Goal: Task Accomplishment & Management: Manage account settings

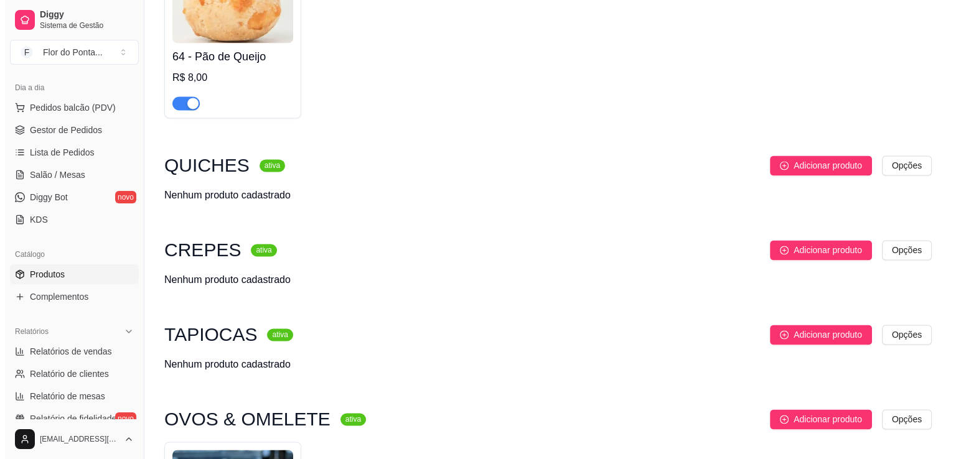
scroll to position [1872, 0]
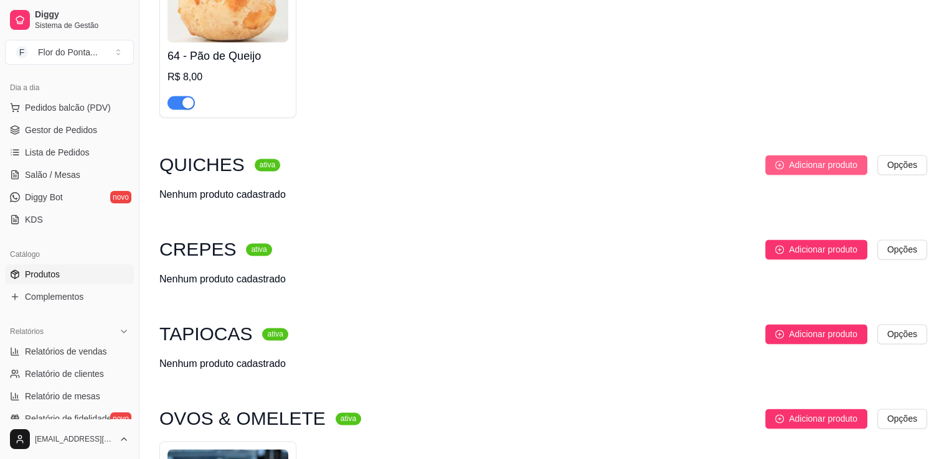
click at [816, 172] on span "Adicionar produto" at bounding box center [823, 165] width 68 height 14
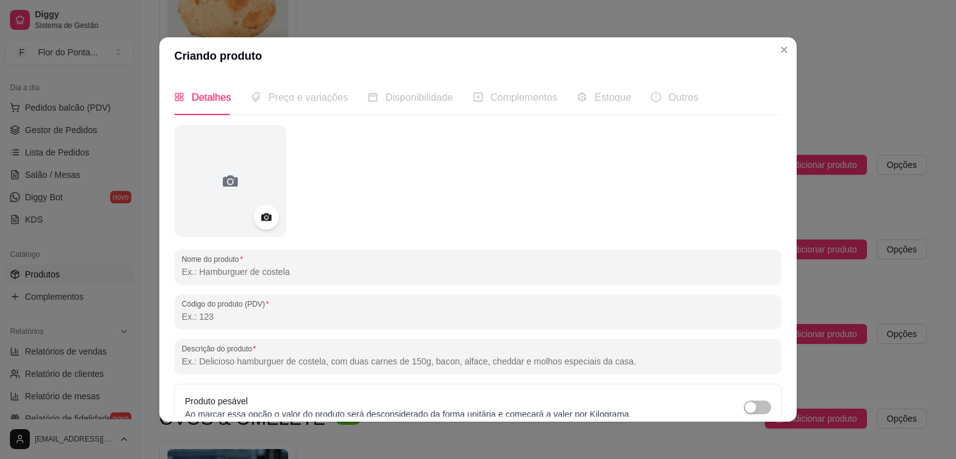
click at [333, 271] on input "Nome do produto" at bounding box center [478, 272] width 593 height 12
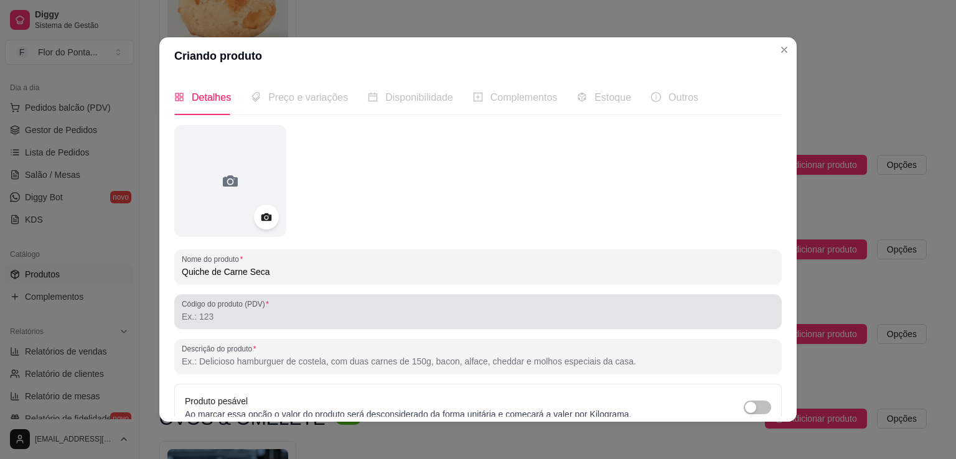
type input "Quiche de Carne Seca"
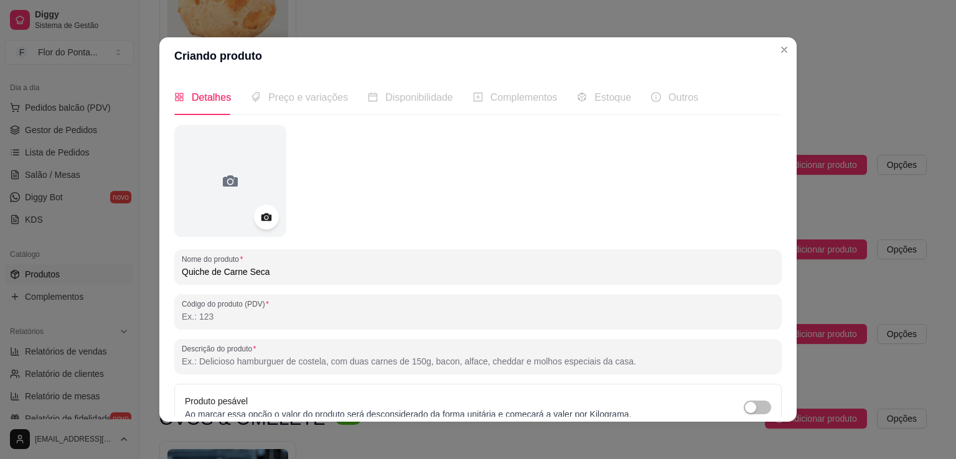
click at [219, 317] on input "Código do produto (PDV)" at bounding box center [478, 317] width 593 height 12
type input "71"
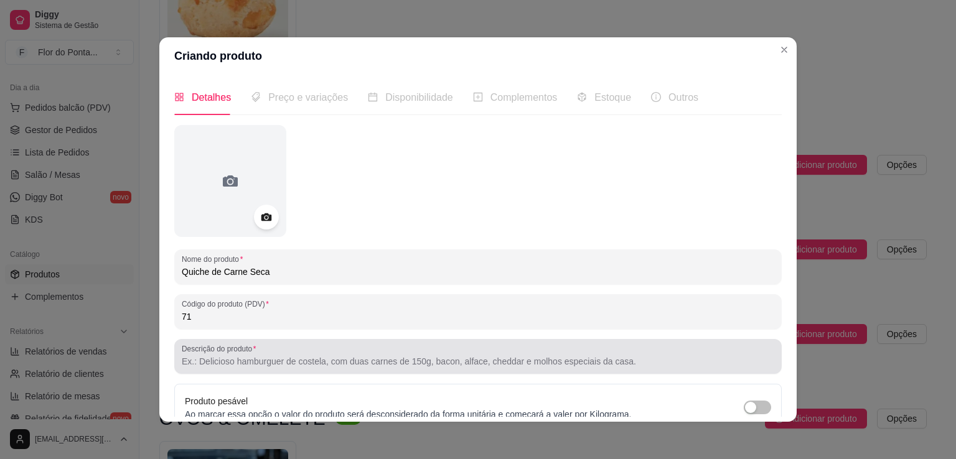
click at [287, 365] on input "Descrição do produto" at bounding box center [478, 361] width 593 height 12
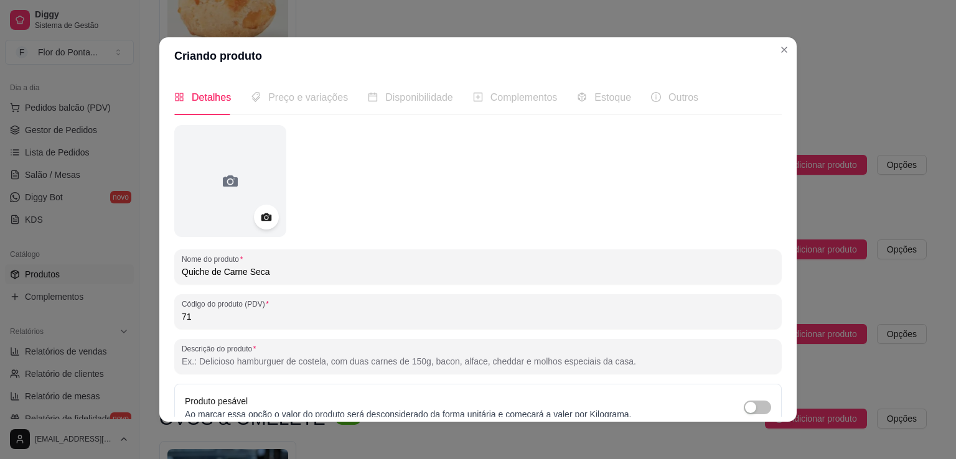
paste input "Massa leve e amanteigada, recheada com carne seca desfiada e tempero caseiro. U…"
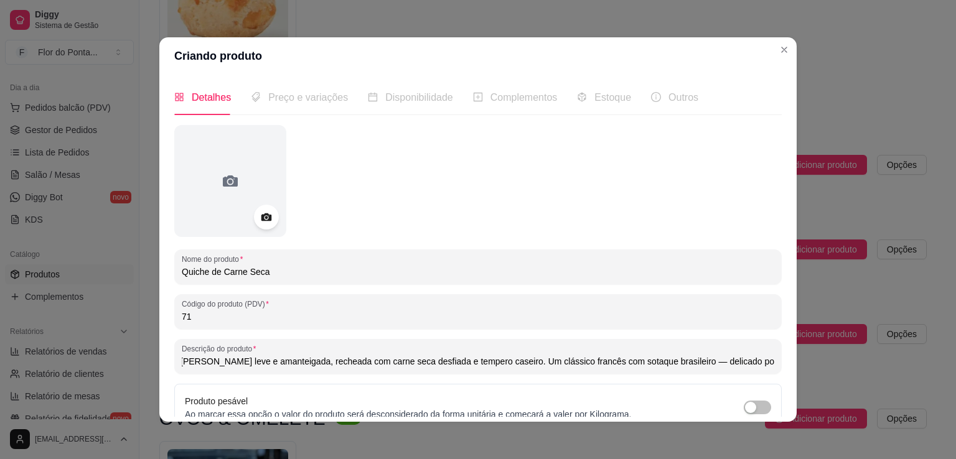
scroll to position [0, 0]
click at [228, 367] on input "Massa leve e amanteigada, recheada com carne seca desfiada e tempero caseiro. U…" at bounding box center [478, 361] width 593 height 12
click at [284, 367] on input "Massa leve e amanteigada, recheada com carne seca desfiada e tempero caseiro. U…" at bounding box center [478, 361] width 593 height 12
click at [613, 363] on input "Massa leve e recheada com carne seca desfiada e tempero caseiro. Um clássico fr…" at bounding box center [478, 361] width 593 height 12
type input "Massa leve e recheada com carne seca desfiada e tempero caseiro. Um clássico fr…"
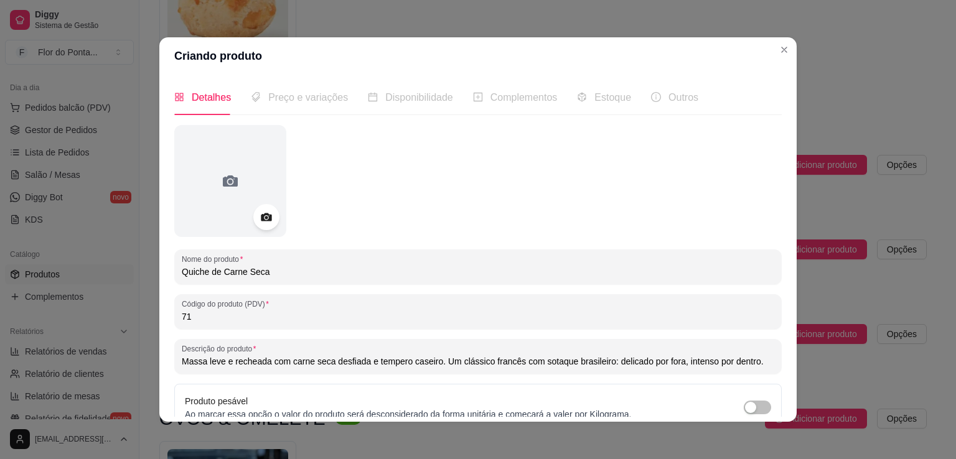
click at [263, 220] on icon at bounding box center [266, 217] width 14 height 14
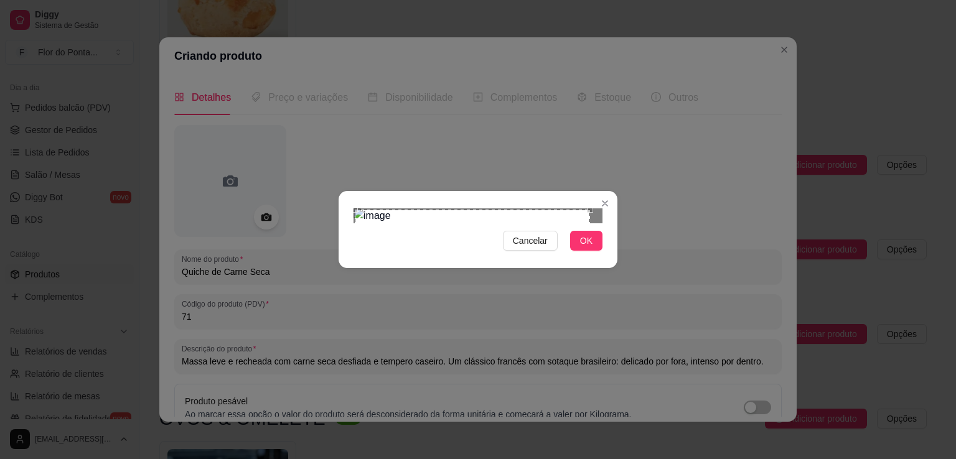
click at [353, 204] on div "Cancelar OK" at bounding box center [478, 230] width 279 height 52
click at [599, 256] on div "Cancelar OK" at bounding box center [478, 230] width 279 height 52
click at [588, 248] on span "OK" at bounding box center [586, 241] width 12 height 14
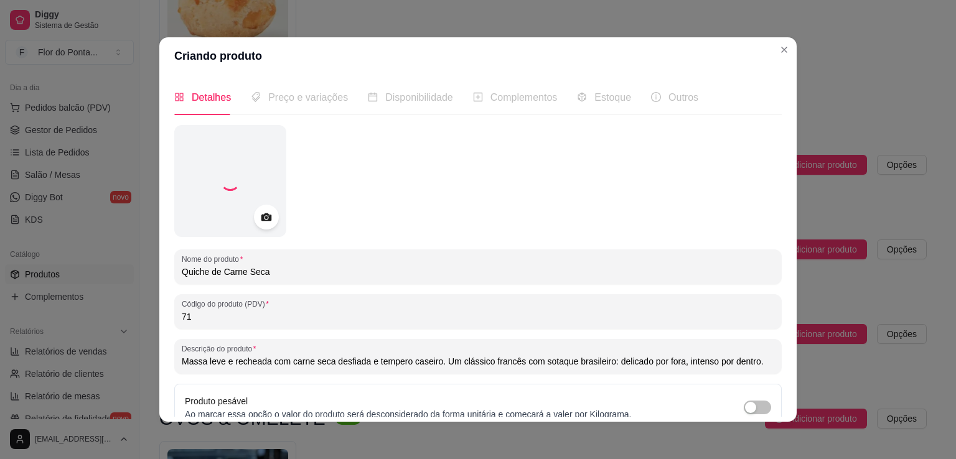
click at [588, 357] on input "Massa leve e recheada com carne seca desfiada e tempero caseiro. Um clássico fr…" at bounding box center [478, 361] width 593 height 12
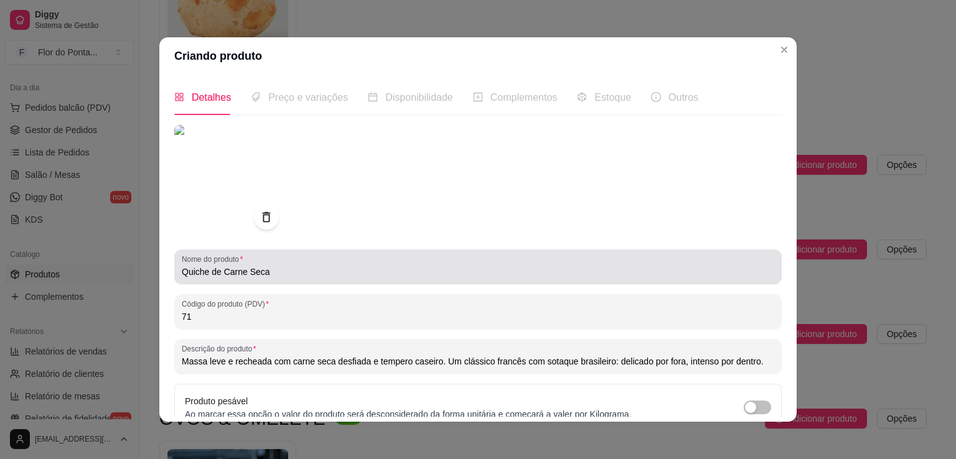
scroll to position [116, 0]
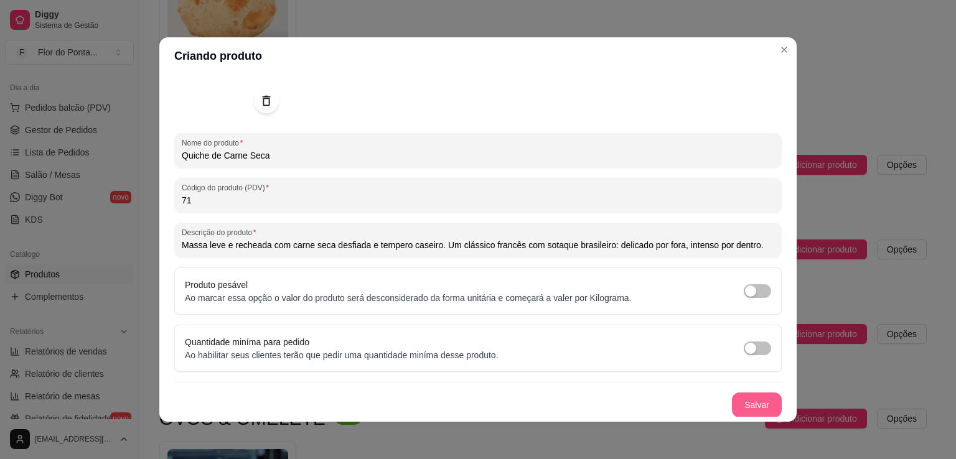
click at [738, 400] on button "Salvar" at bounding box center [757, 405] width 50 height 25
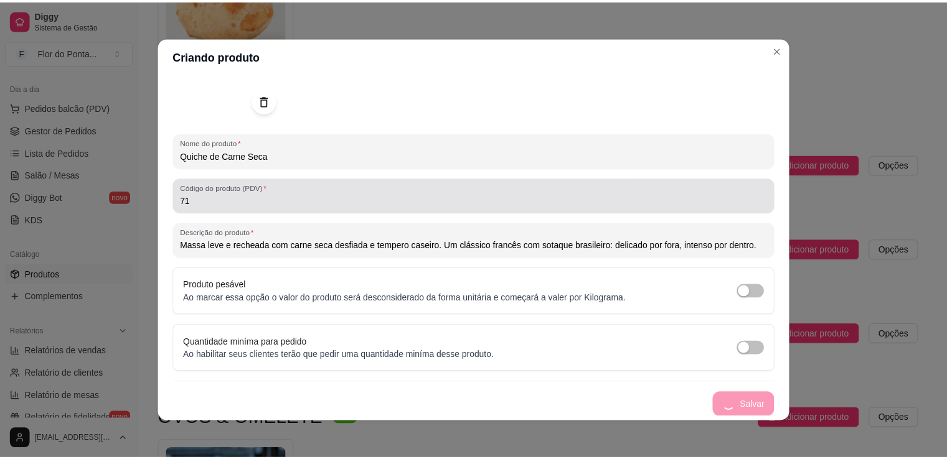
scroll to position [0, 0]
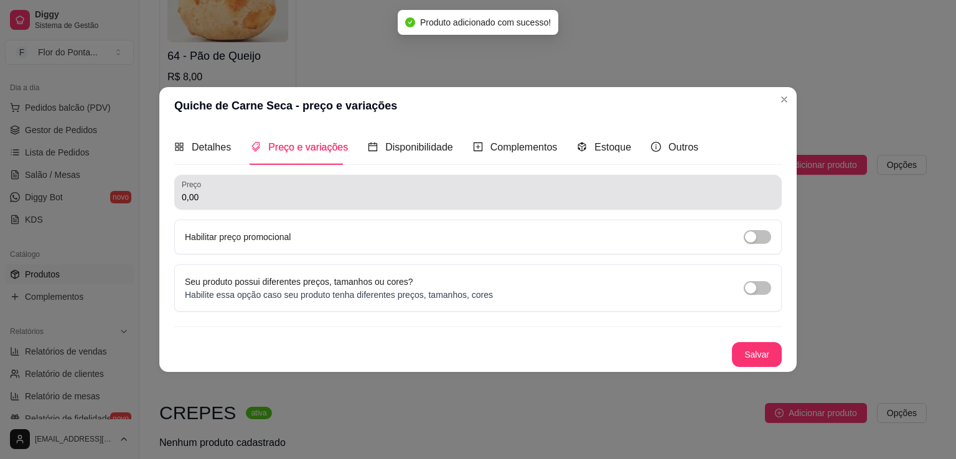
click at [241, 202] on input "0,00" at bounding box center [478, 197] width 593 height 12
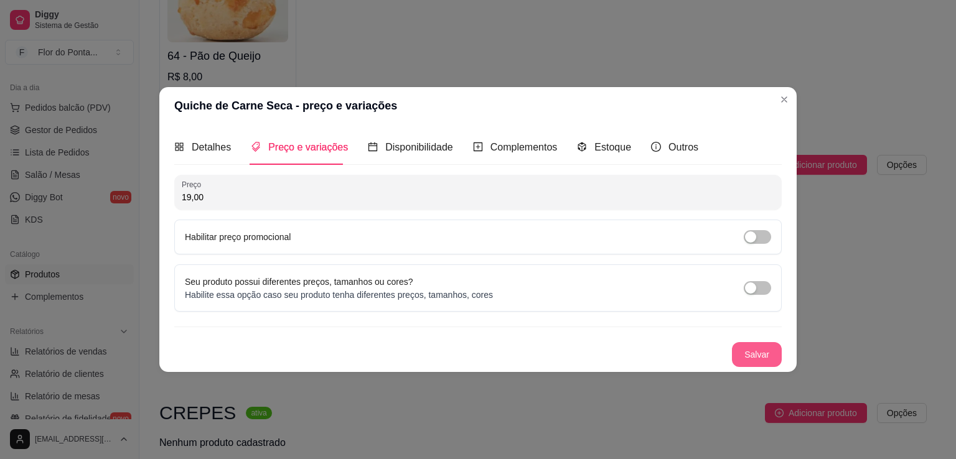
type input "19,00"
click at [759, 359] on button "Salvar" at bounding box center [757, 354] width 50 height 25
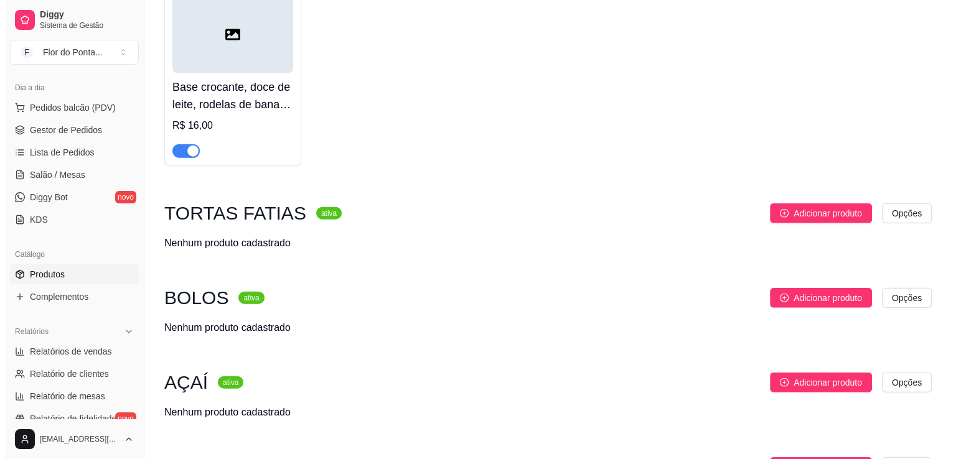
scroll to position [2858, 0]
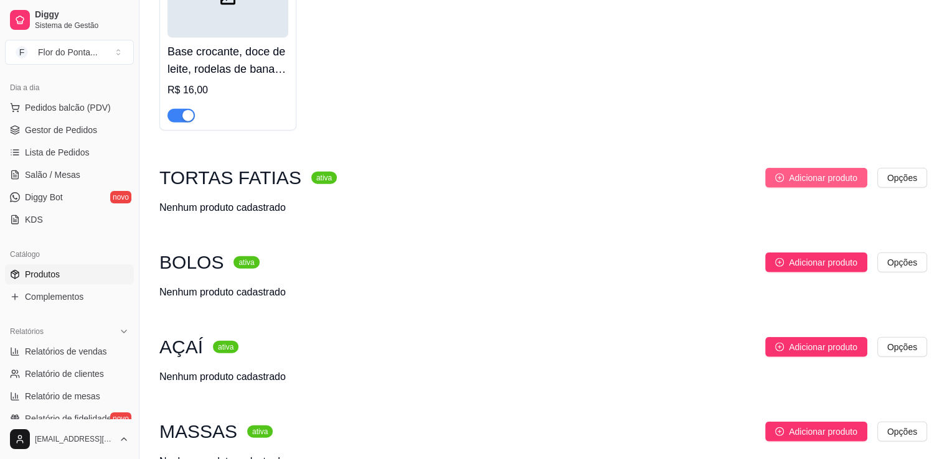
click at [812, 183] on span "Adicionar produto" at bounding box center [823, 178] width 68 height 14
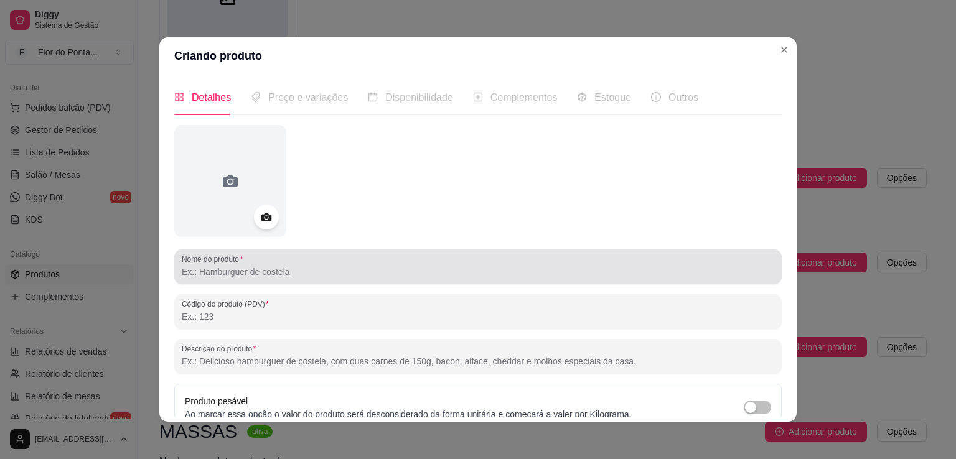
click at [321, 280] on div "Nome do produto" at bounding box center [478, 267] width 608 height 35
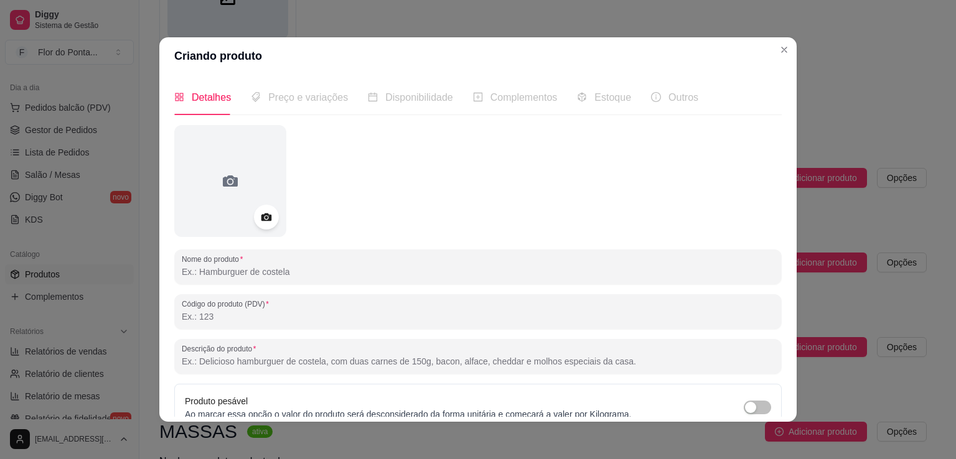
paste input "TORTA FATIA CHEESECAKE"
drag, startPoint x: 228, startPoint y: 274, endPoint x: 148, endPoint y: 265, distance: 80.8
click at [148, 265] on div "Criando produto Detalhes Preço e variações Disponibilidade Complementos Estoque…" at bounding box center [478, 229] width 956 height 459
type input "CHEESECAKE"
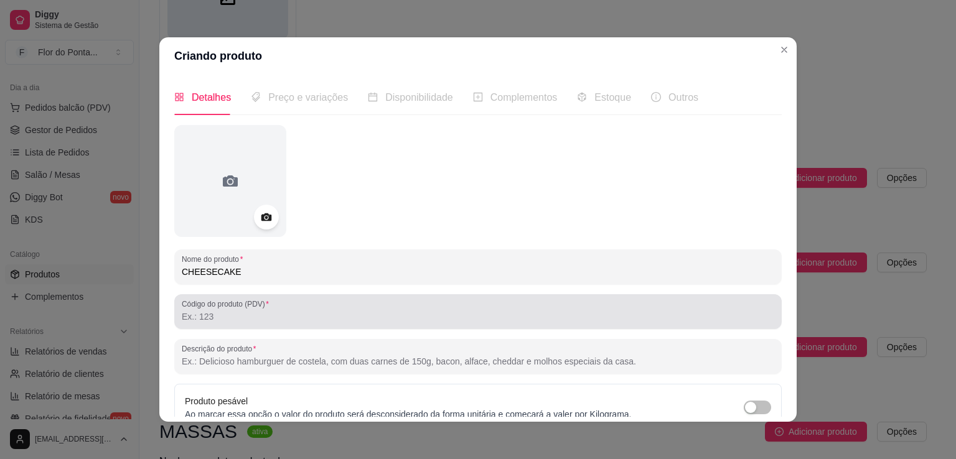
click at [216, 318] on input "Código do produto (PDV)" at bounding box center [478, 317] width 593 height 12
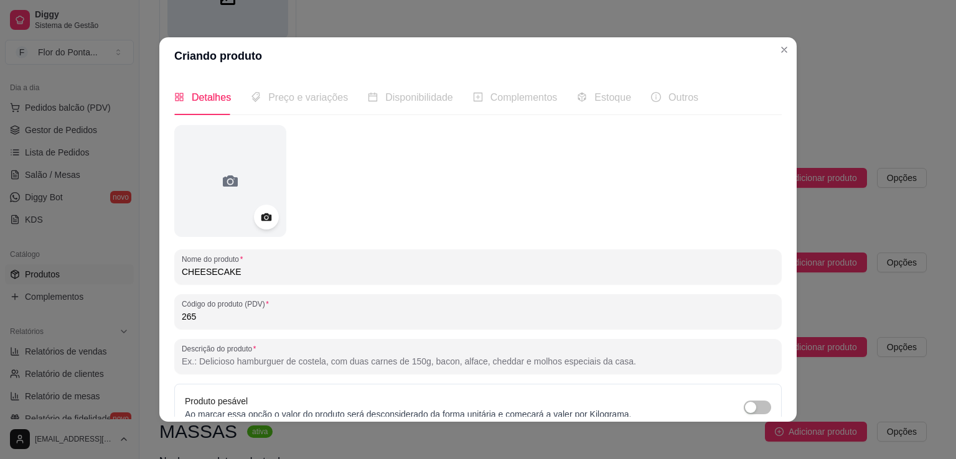
type input "265"
click at [242, 359] on input "Descrição do produto" at bounding box center [478, 361] width 593 height 12
paste input "Cremosa, equilibrada e delicadamente doce. Base crocante, recheio de cream chee…"
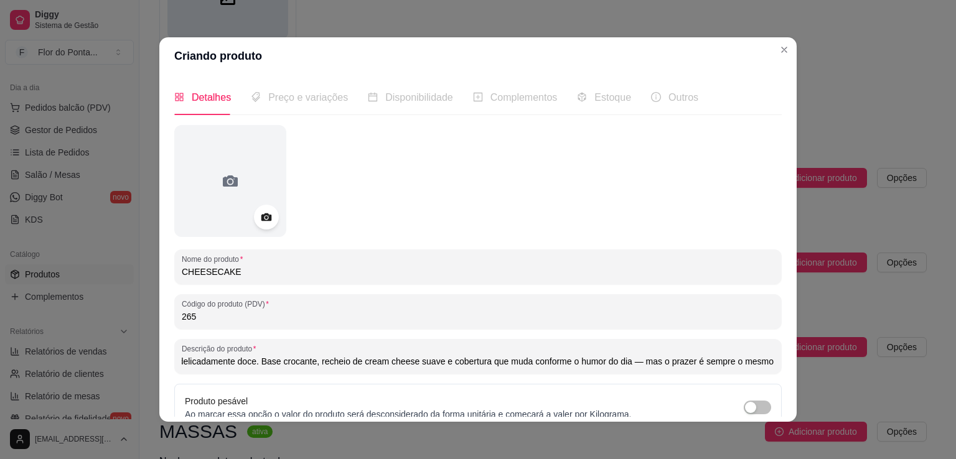
click at [632, 365] on input "Cremosa, equilibrada e delicadamente doce. Base crocante, recheio de cream chee…" at bounding box center [478, 361] width 593 height 12
type input "Cremosa, equilibrada e delicadamente doce. Base crocante, recheio de cream chee…"
click at [261, 219] on icon at bounding box center [266, 216] width 11 height 8
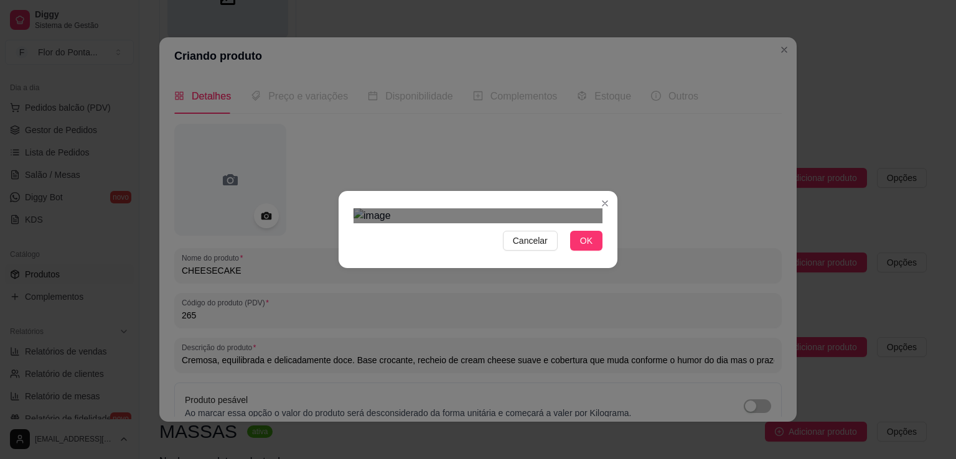
click at [605, 204] on div "Cancelar OK" at bounding box center [478, 230] width 279 height 52
click at [591, 248] on span "OK" at bounding box center [586, 241] width 12 height 14
click at [590, 248] on span "OK" at bounding box center [586, 241] width 12 height 14
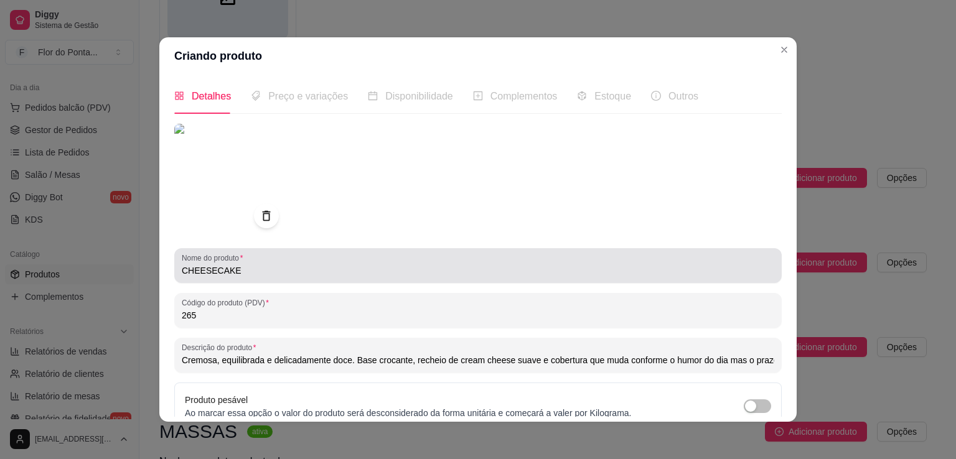
scroll to position [117, 0]
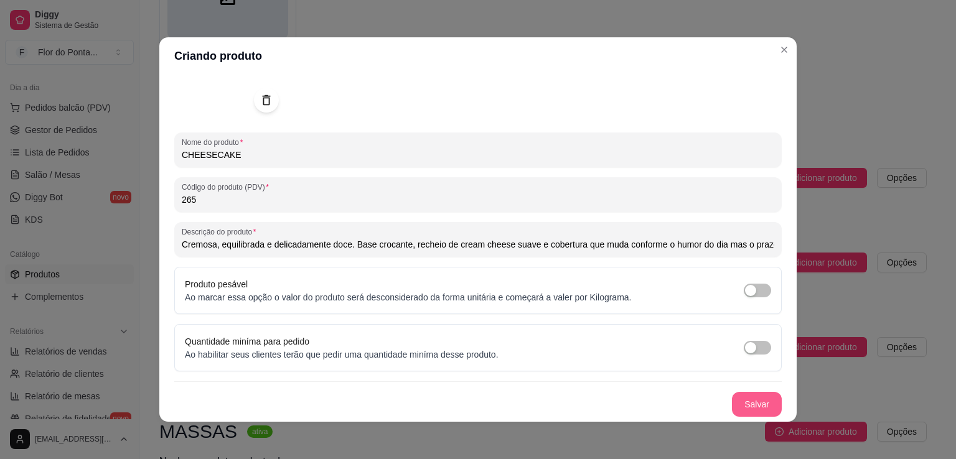
click at [742, 404] on button "Salvar" at bounding box center [757, 404] width 50 height 25
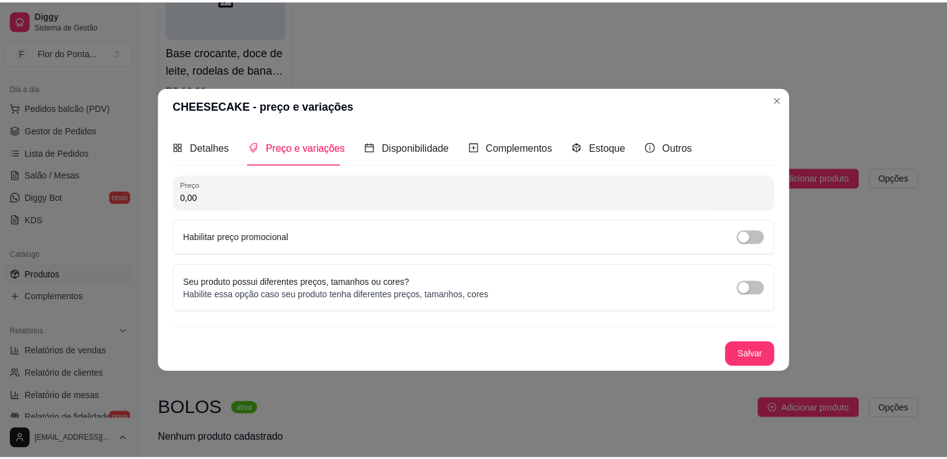
scroll to position [0, 0]
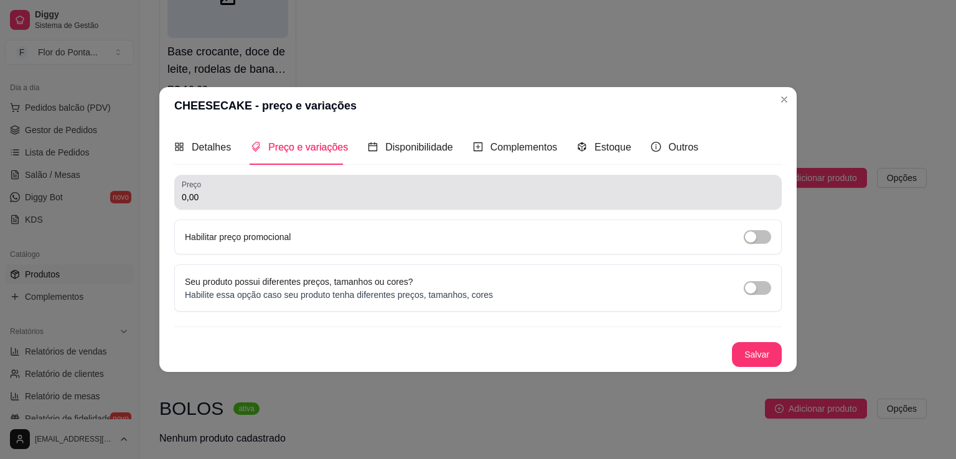
click at [269, 203] on input "0,00" at bounding box center [478, 197] width 593 height 12
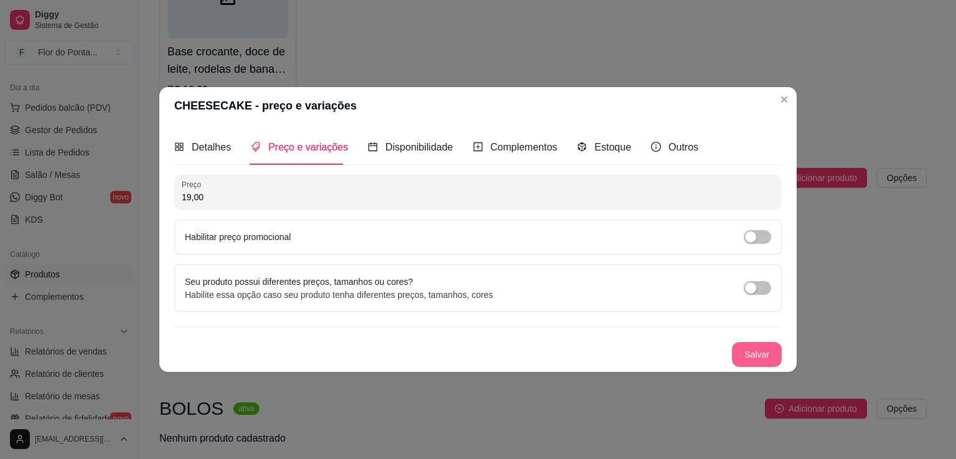
type input "19,00"
click at [758, 354] on button "Salvar" at bounding box center [757, 355] width 49 height 24
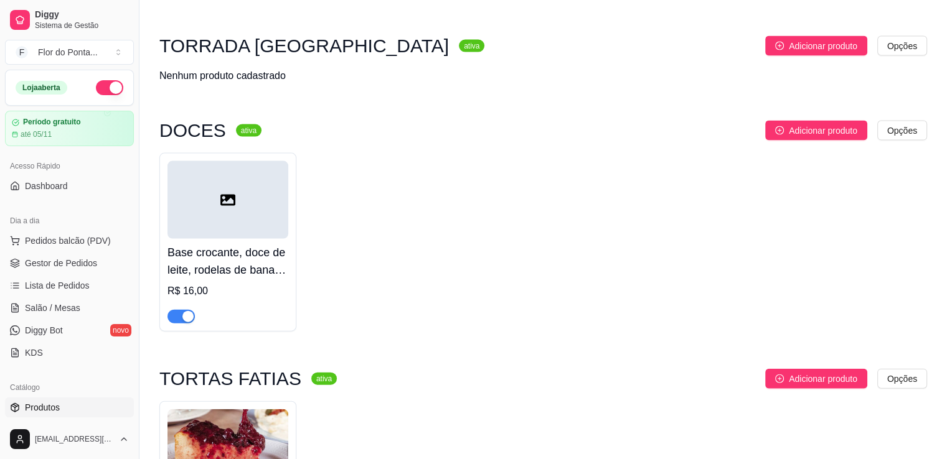
scroll to position [2659, 0]
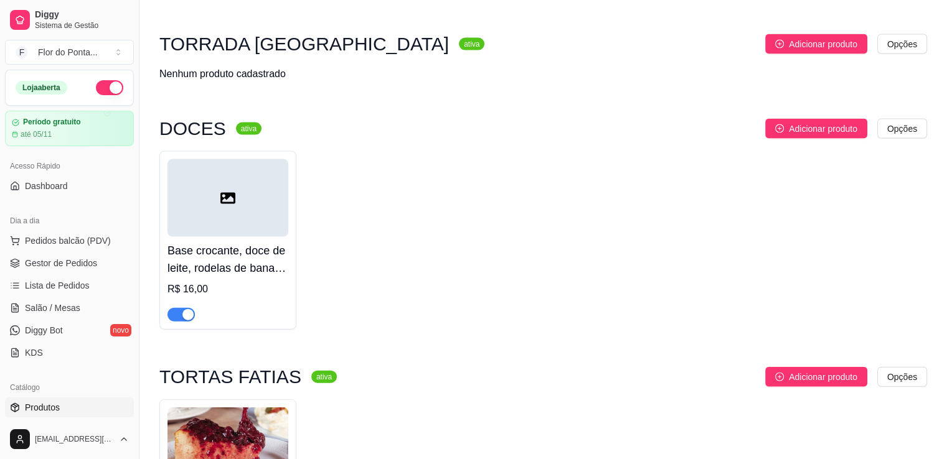
click at [234, 204] on icon at bounding box center [227, 198] width 15 height 11
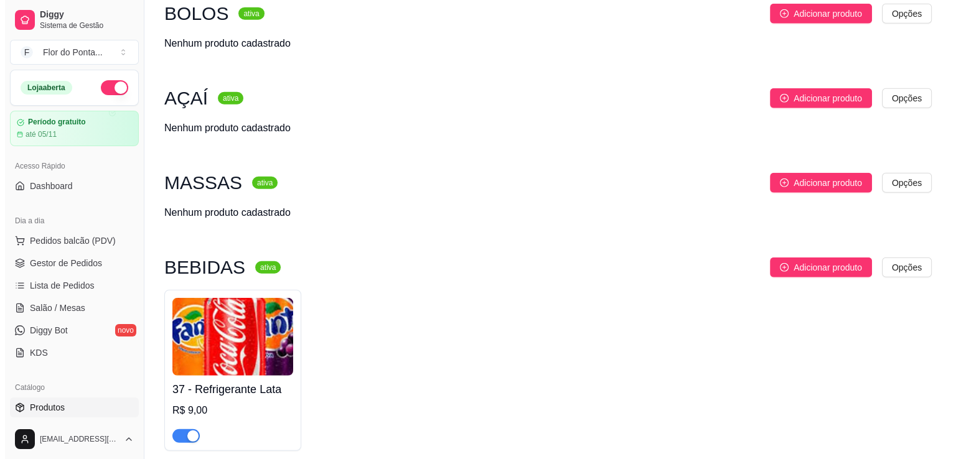
scroll to position [3316, 0]
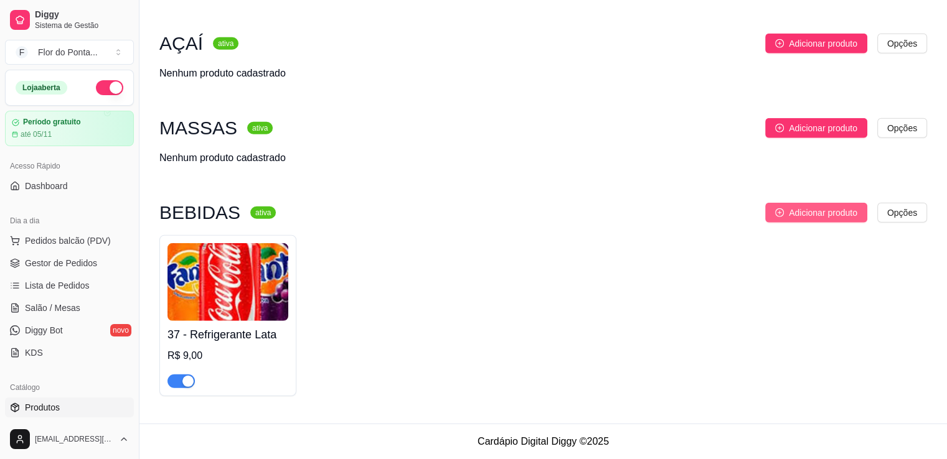
click at [798, 212] on span "Adicionar produto" at bounding box center [823, 213] width 68 height 14
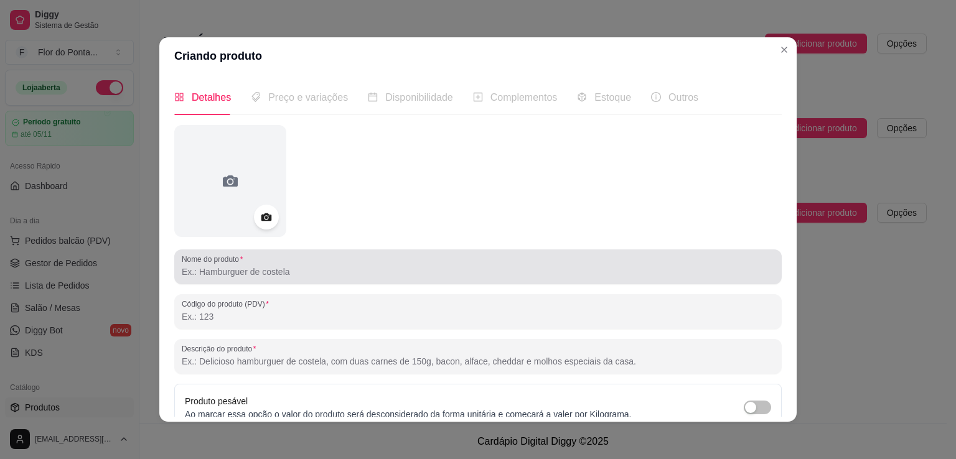
click at [287, 278] on div at bounding box center [478, 267] width 593 height 25
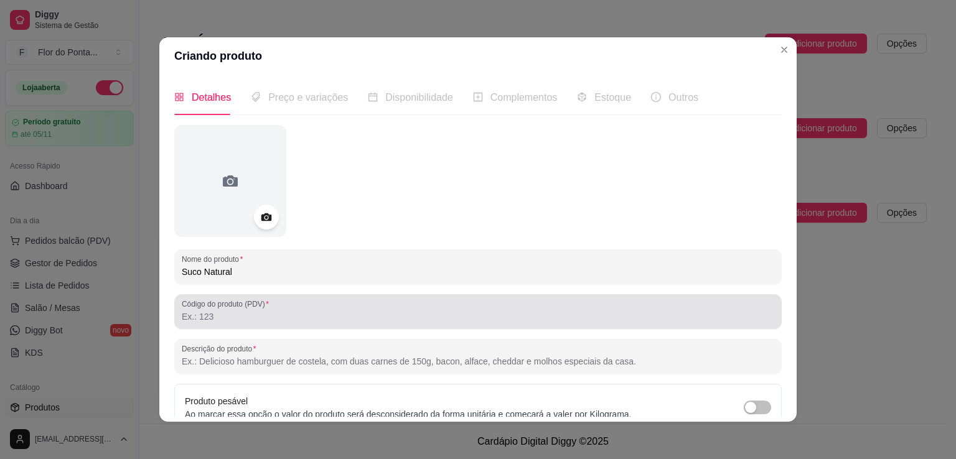
type input "Suco Natural"
click at [271, 320] on input "Código do produto (PDV)" at bounding box center [478, 317] width 593 height 12
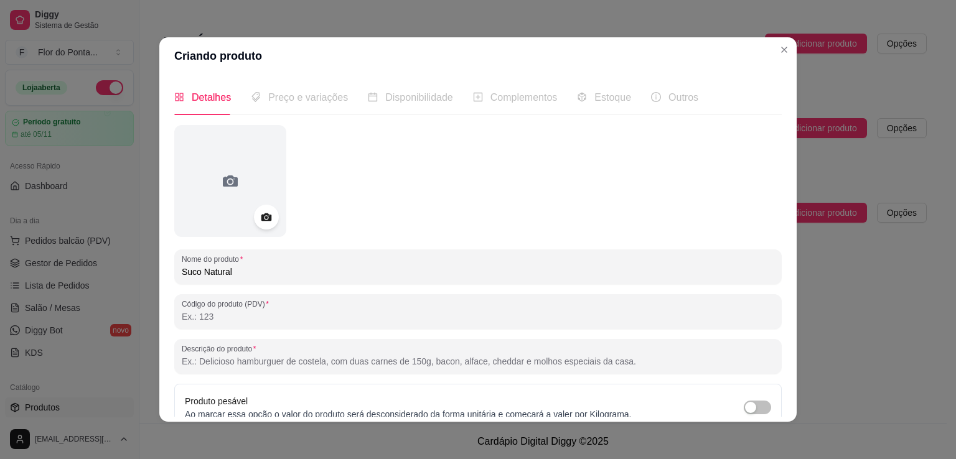
click at [231, 319] on input "Código do produto (PDV)" at bounding box center [478, 317] width 593 height 12
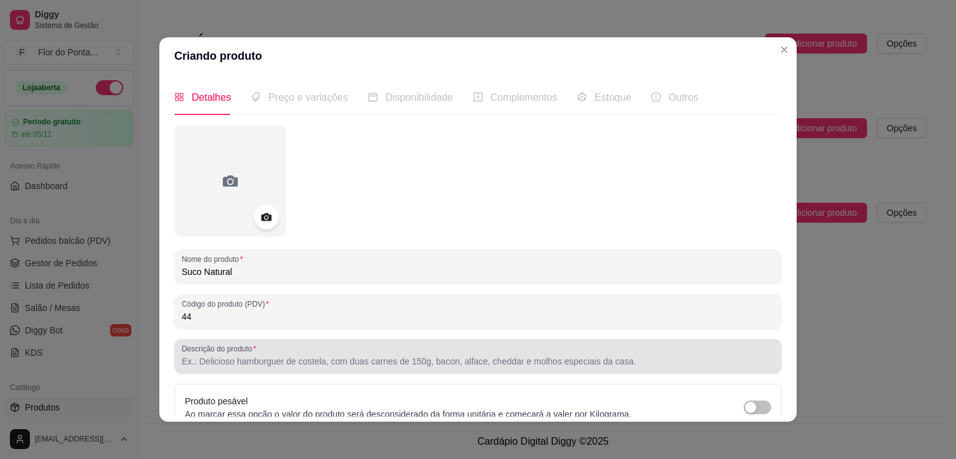
type input "44"
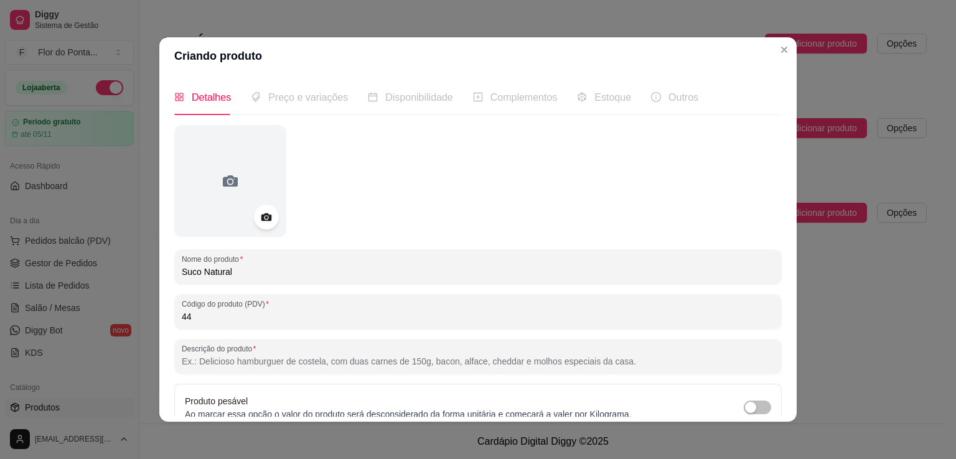
click at [243, 362] on input "Descrição do produto" at bounding box center [478, 361] width 593 height 12
click at [263, 220] on icon at bounding box center [266, 218] width 11 height 8
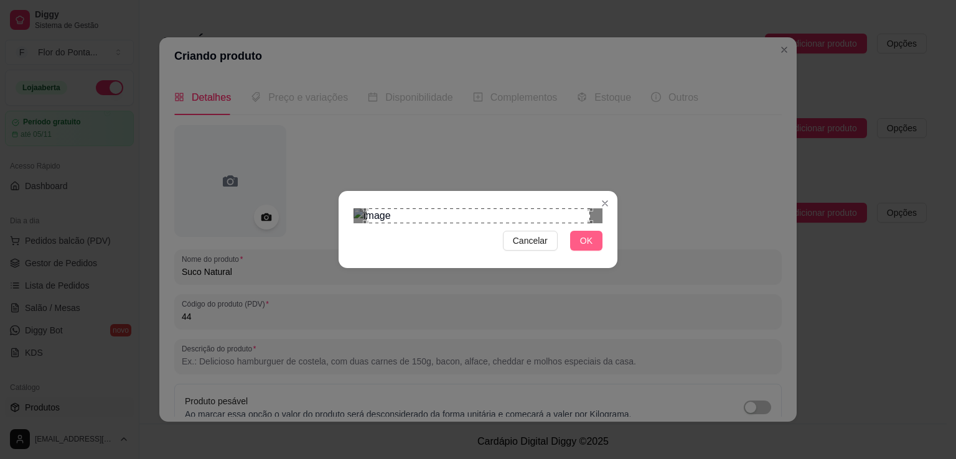
click at [585, 248] on span "OK" at bounding box center [586, 241] width 12 height 14
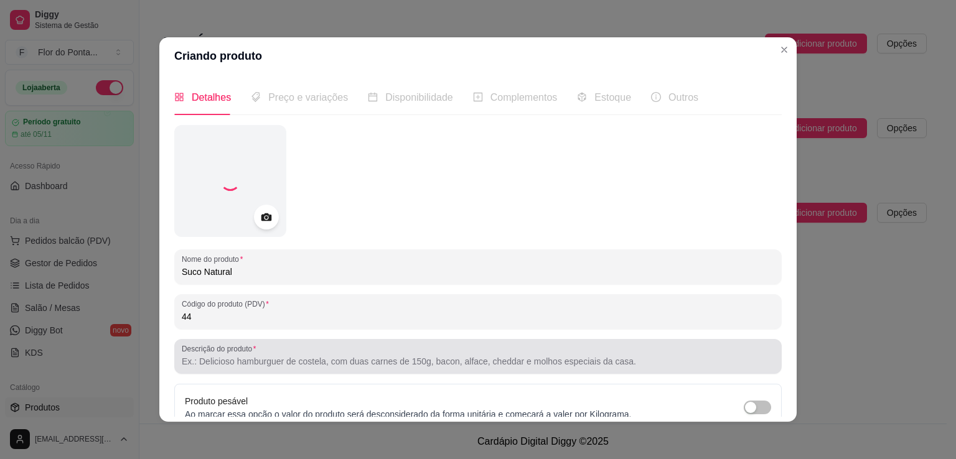
click at [586, 349] on div at bounding box center [478, 356] width 593 height 25
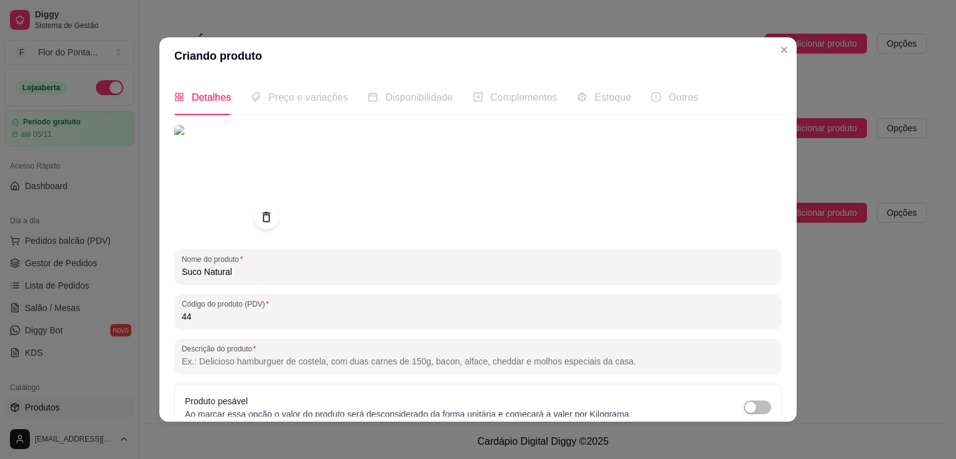
scroll to position [116, 0]
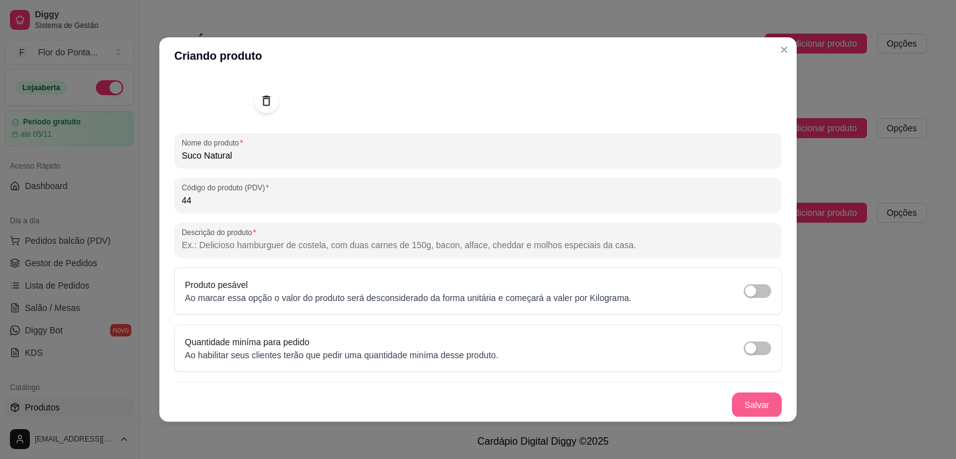
click at [738, 409] on button "Salvar" at bounding box center [757, 405] width 50 height 25
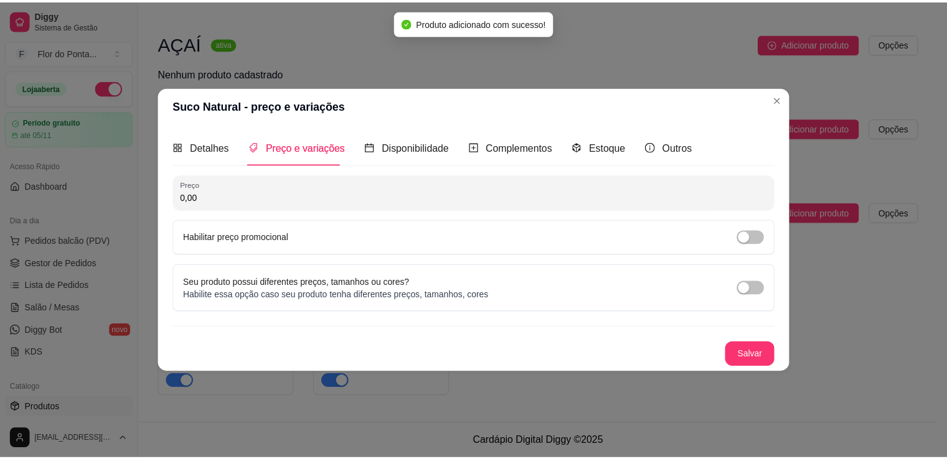
scroll to position [0, 0]
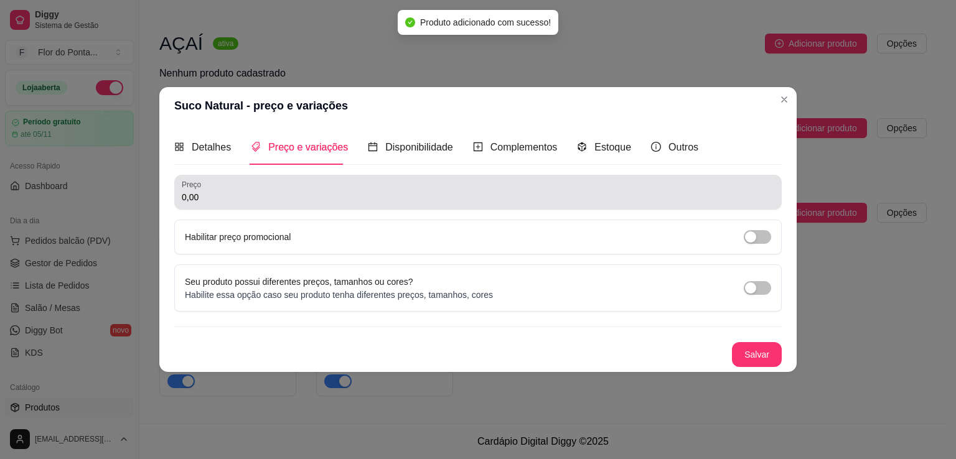
click at [253, 208] on div "Preço 0,00" at bounding box center [478, 192] width 608 height 35
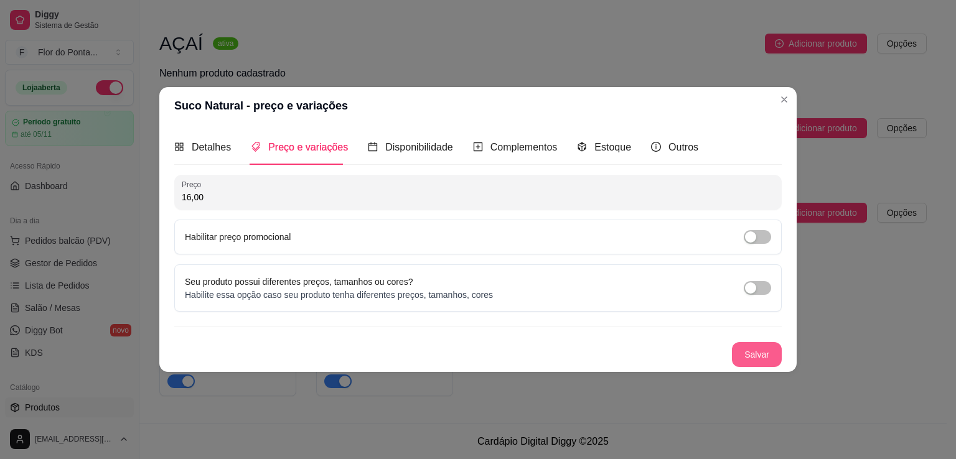
type input "16,00"
click at [755, 354] on button "Salvar" at bounding box center [757, 354] width 50 height 25
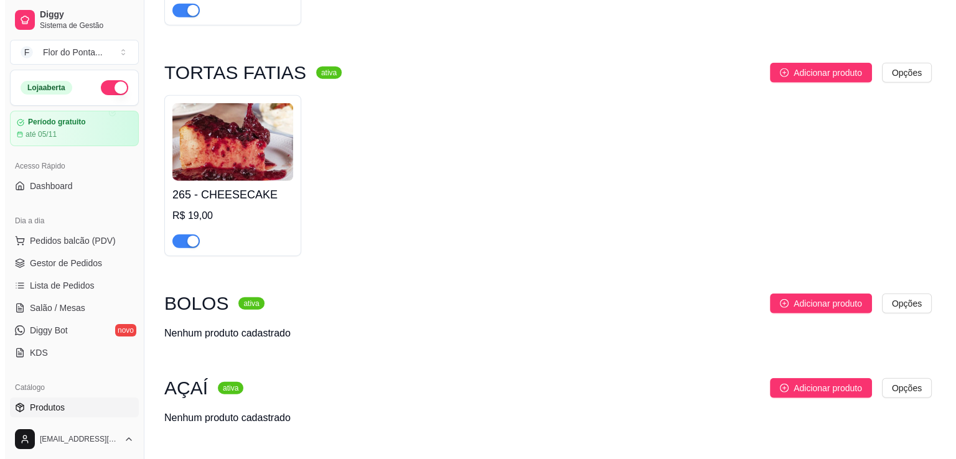
scroll to position [2996, 0]
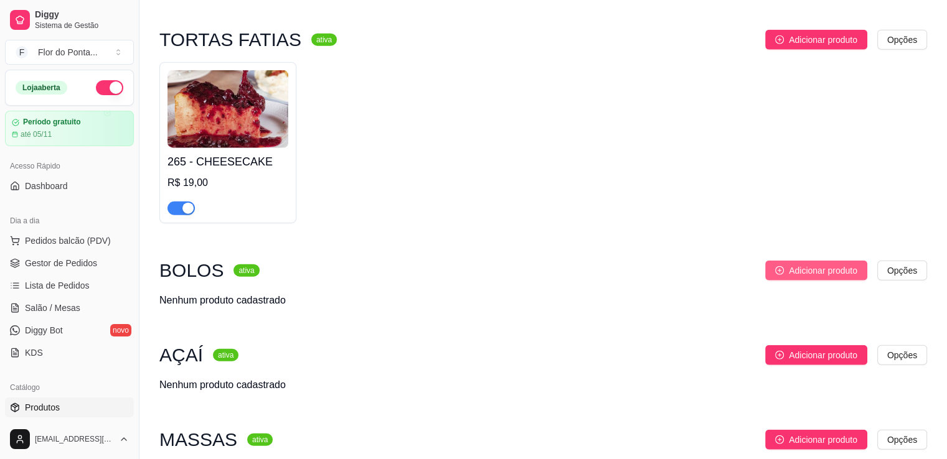
click at [806, 271] on span "Adicionar produto" at bounding box center [823, 271] width 68 height 14
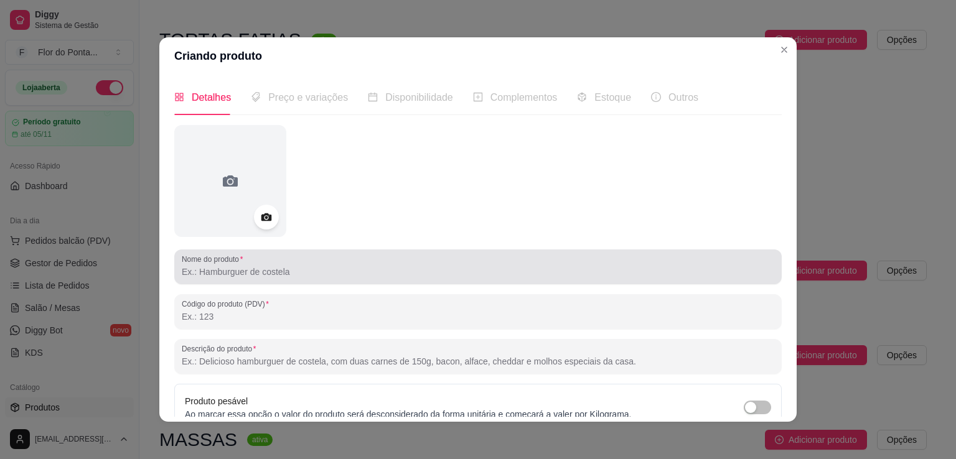
click at [291, 273] on input "Nome do produto" at bounding box center [478, 272] width 593 height 12
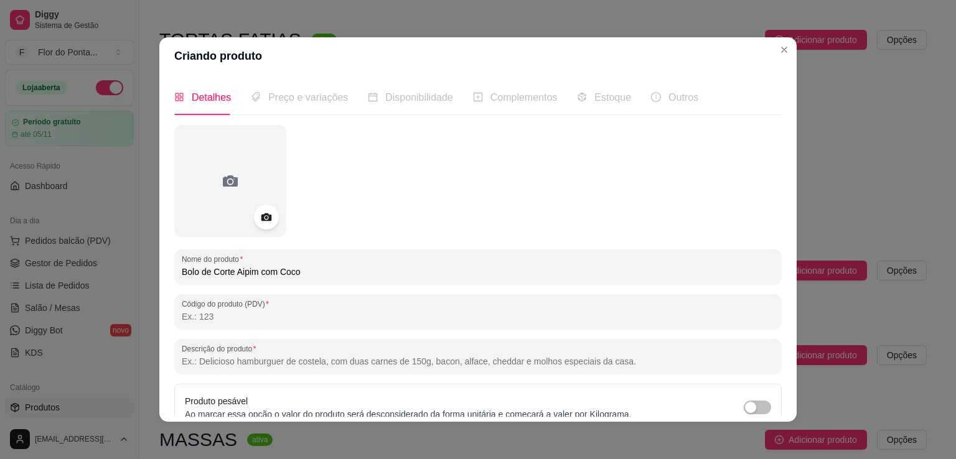
type input "Bolo de Corte Aipim com Coco"
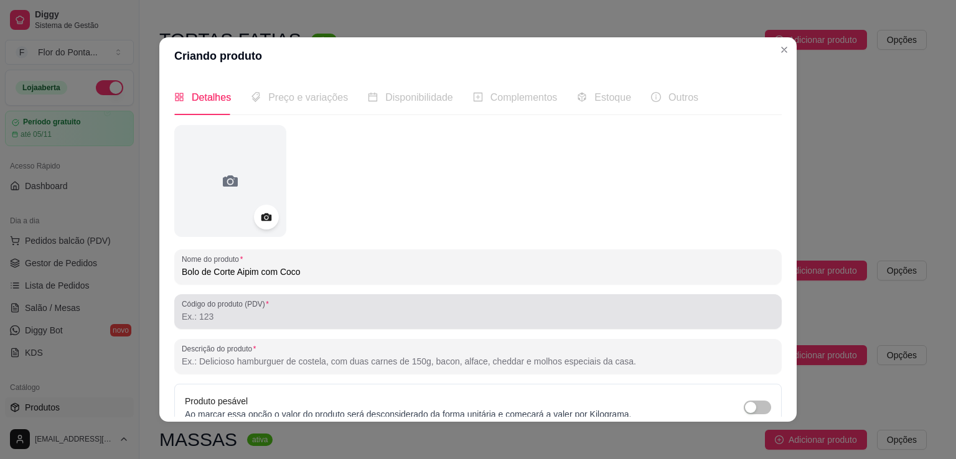
click at [250, 312] on input "Código do produto (PDV)" at bounding box center [478, 317] width 593 height 12
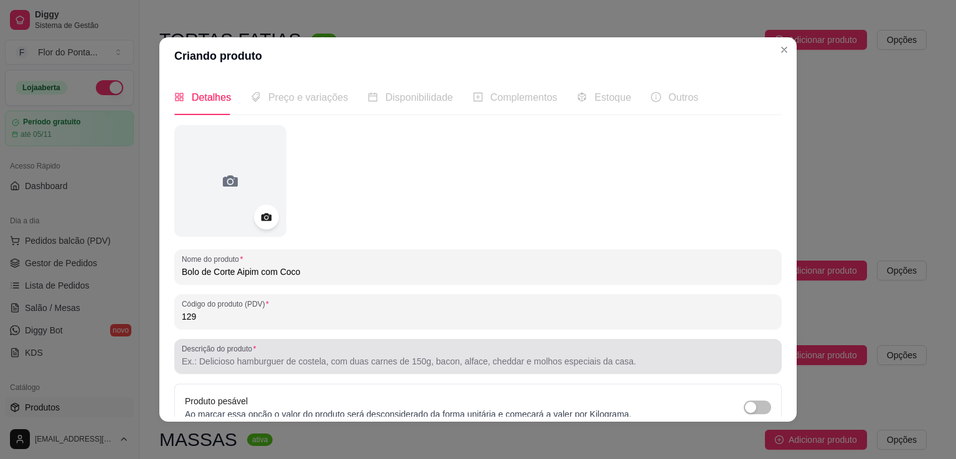
type input "129"
click at [251, 362] on input "Descrição do produto" at bounding box center [478, 361] width 593 height 12
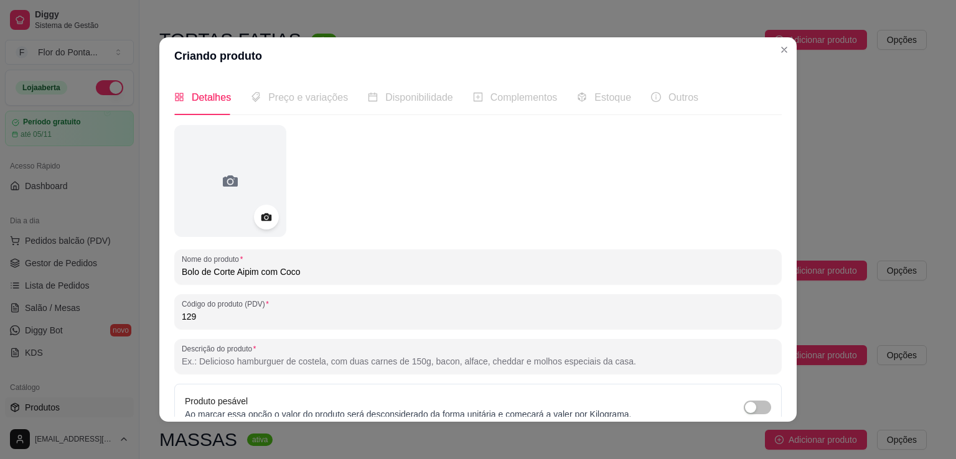
paste input "Úmido, macio e com aquele sabor de infância que o tempo não estraga. Aipim, coc…"
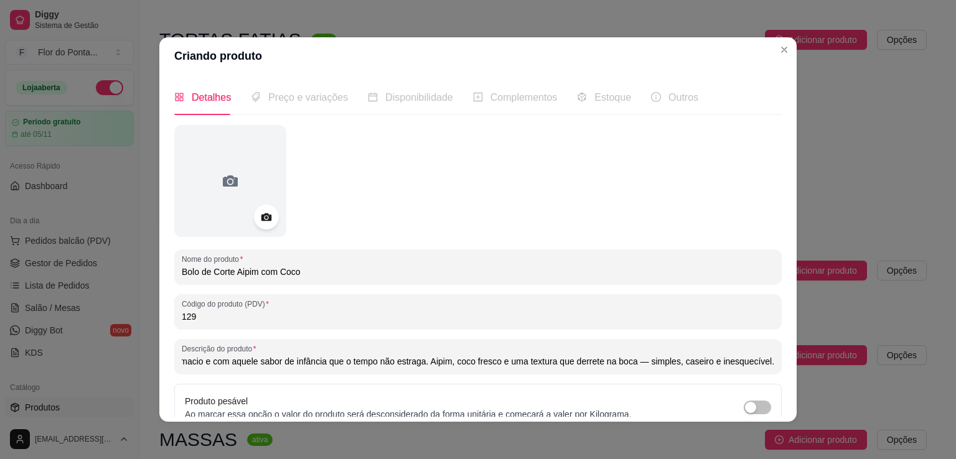
scroll to position [0, 0]
drag, startPoint x: 248, startPoint y: 363, endPoint x: 95, endPoint y: 350, distance: 153.1
click at [95, 350] on div "Criando produto Detalhes Preço e variações Disponibilidade Complementos Estoque…" at bounding box center [478, 229] width 956 height 459
click at [473, 364] on input "Úmido, macio e com aquele sabor de infância que o tempo não estraga. Aipim, coc…" at bounding box center [478, 361] width 593 height 12
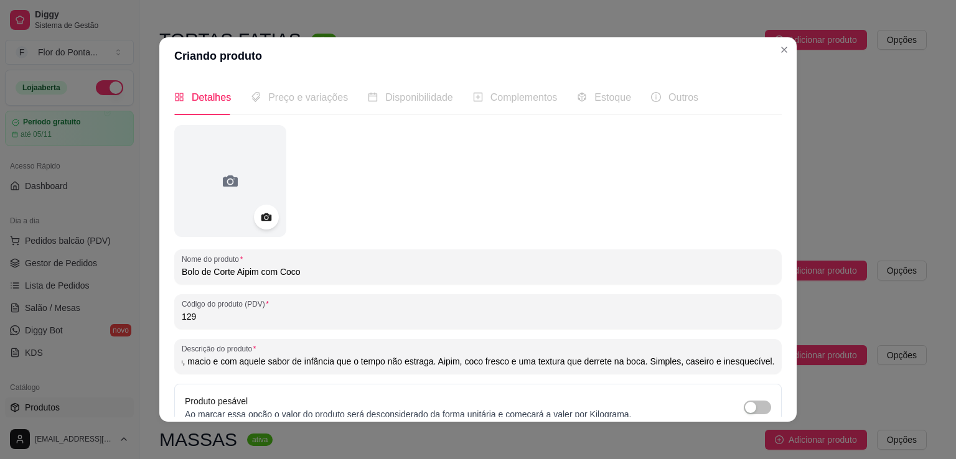
type input "Úmido, macio e com aquele sabor de infância que o tempo não estraga. Aipim, coc…"
click at [261, 220] on icon at bounding box center [266, 218] width 11 height 8
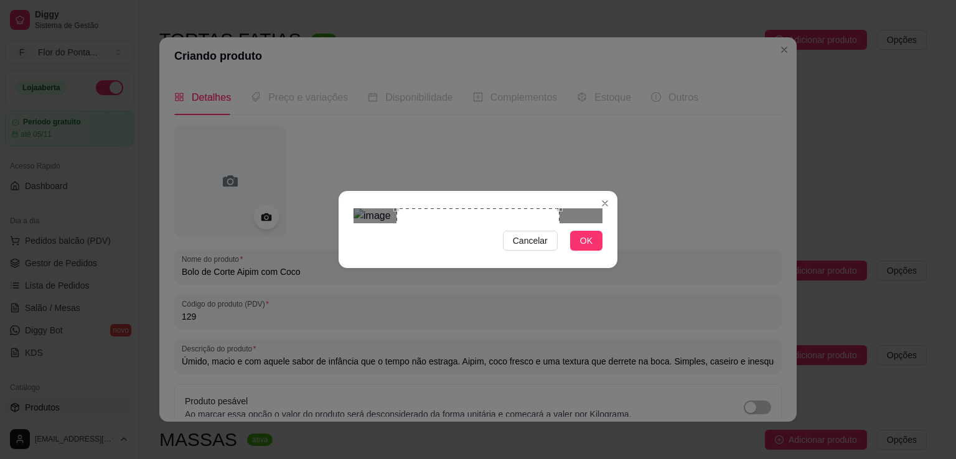
click at [378, 256] on div "Cancelar OK" at bounding box center [478, 230] width 279 height 52
click at [517, 239] on div "Use the arrow keys to move the crop selection area" at bounding box center [487, 291] width 164 height 164
click at [592, 248] on span "OK" at bounding box center [586, 241] width 12 height 14
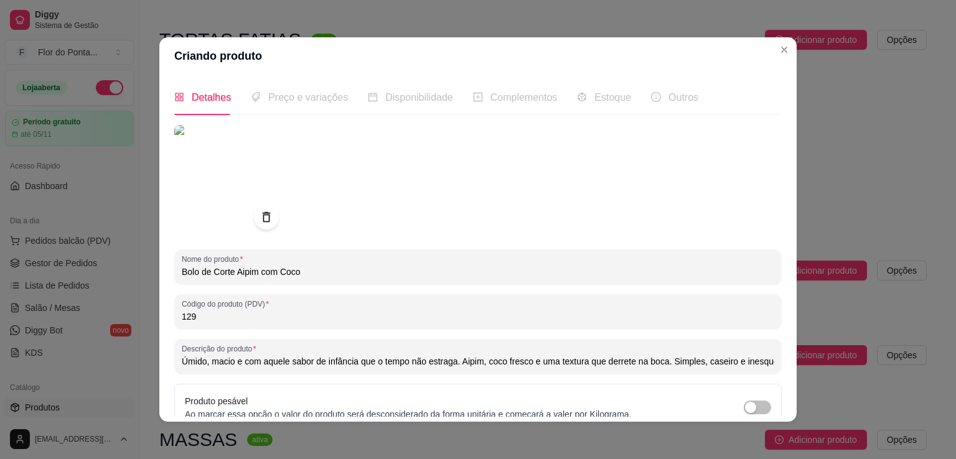
scroll to position [116, 0]
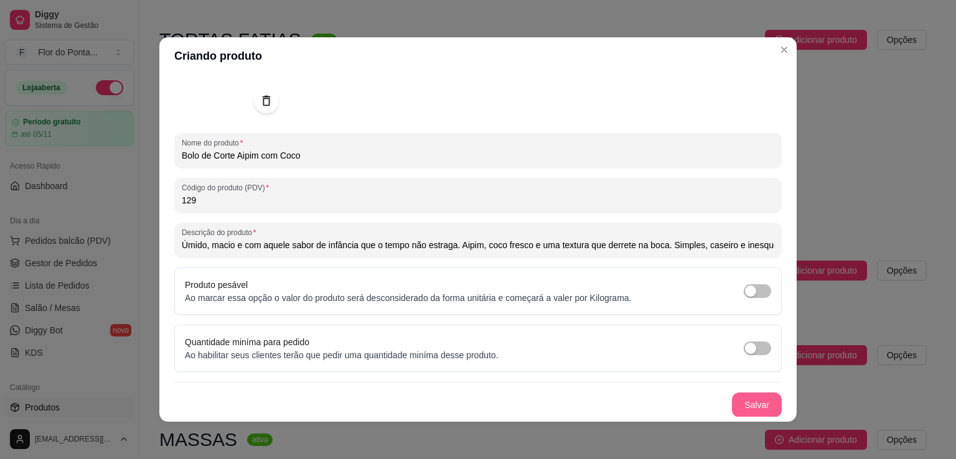
click at [736, 403] on button "Salvar" at bounding box center [757, 405] width 50 height 25
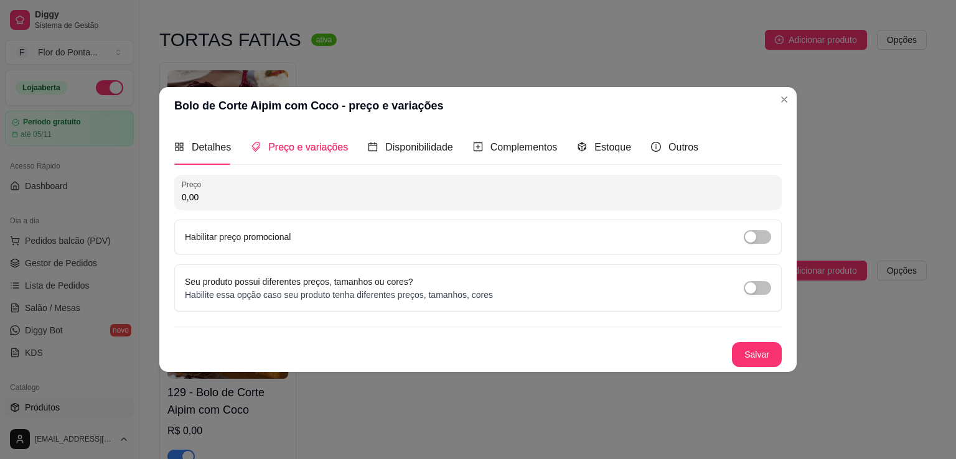
scroll to position [0, 0]
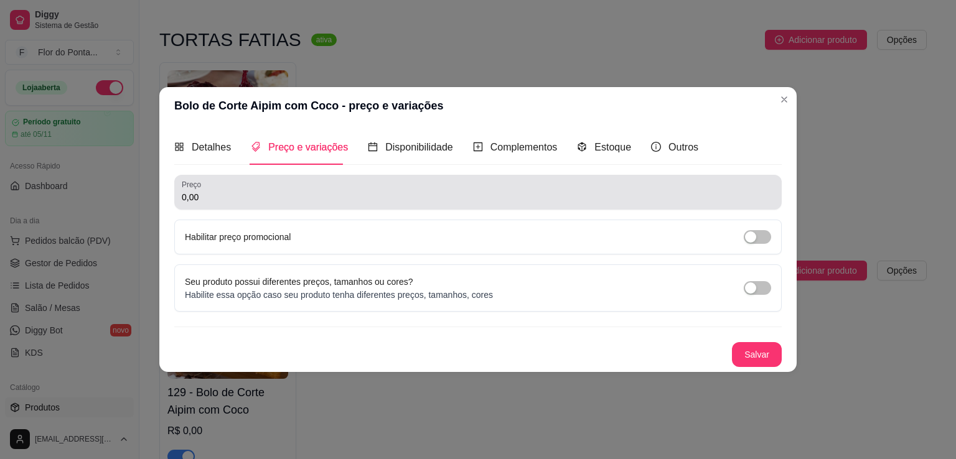
click at [278, 199] on input "0,00" at bounding box center [478, 197] width 593 height 12
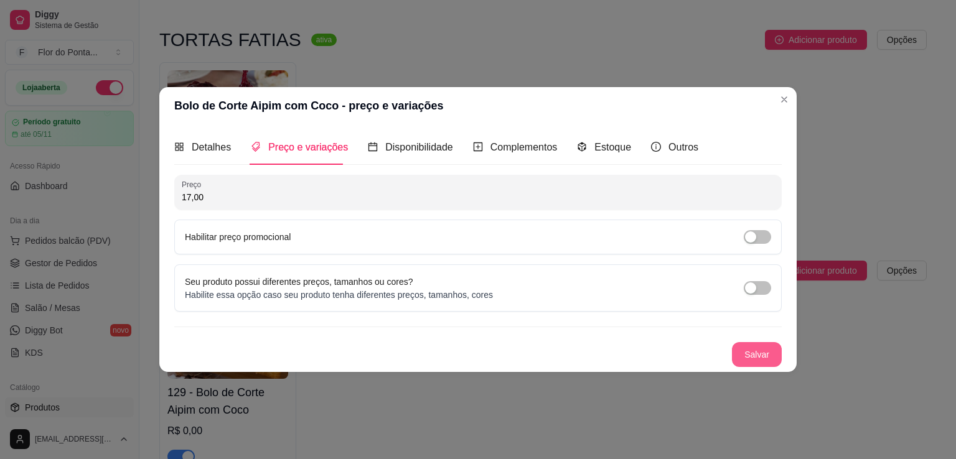
type input "17,00"
click at [750, 352] on button "Salvar" at bounding box center [757, 354] width 50 height 25
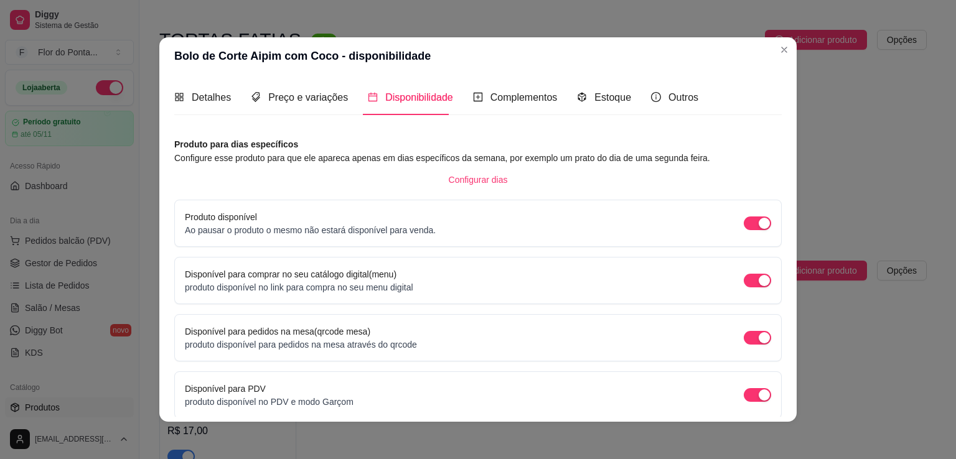
scroll to position [51, 0]
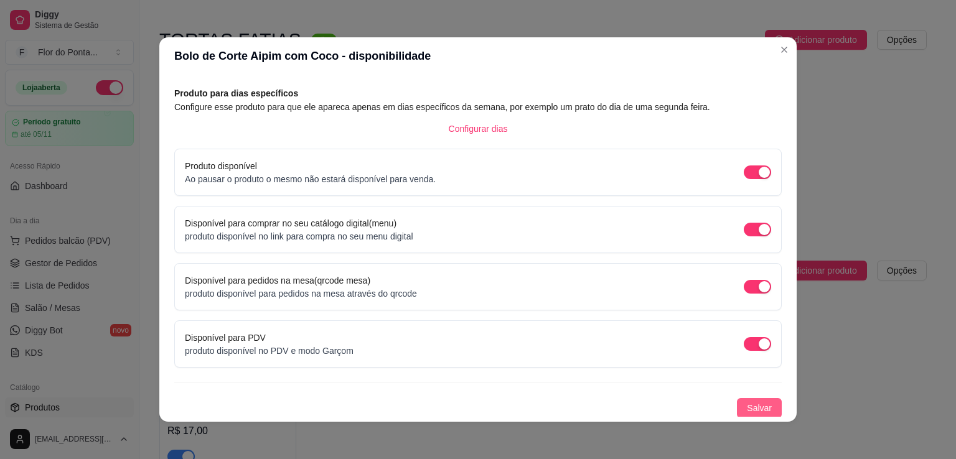
click at [750, 408] on span "Salvar" at bounding box center [759, 409] width 25 height 14
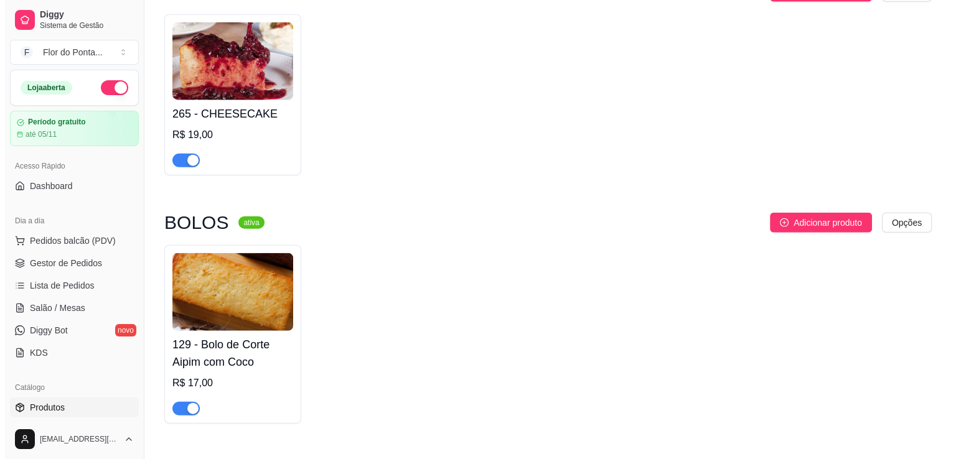
scroll to position [3045, 0]
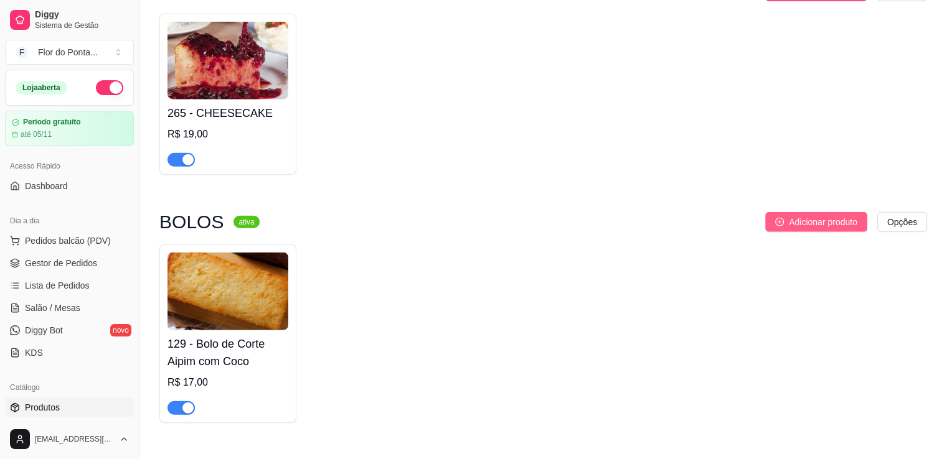
click at [812, 227] on span "Adicionar produto" at bounding box center [823, 222] width 68 height 14
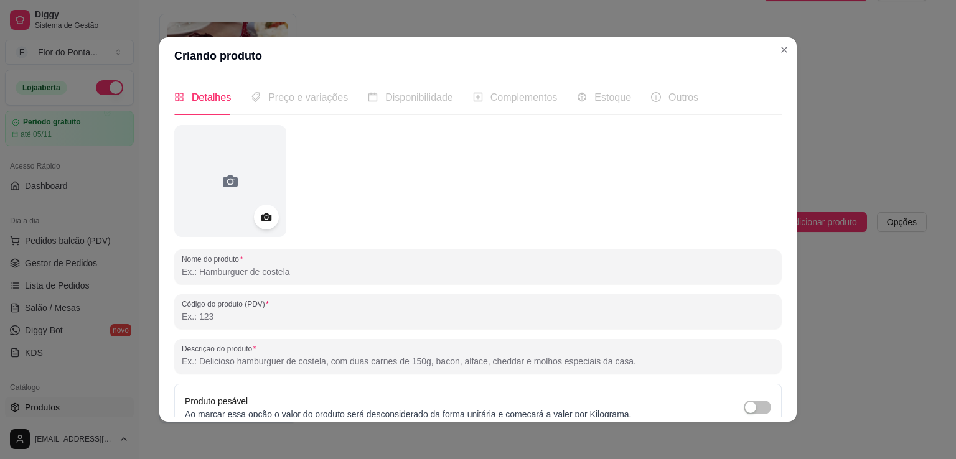
click at [294, 273] on input "Nome do produto" at bounding box center [478, 272] width 593 height 12
type input "Bolo Cenoura com Chocolate"
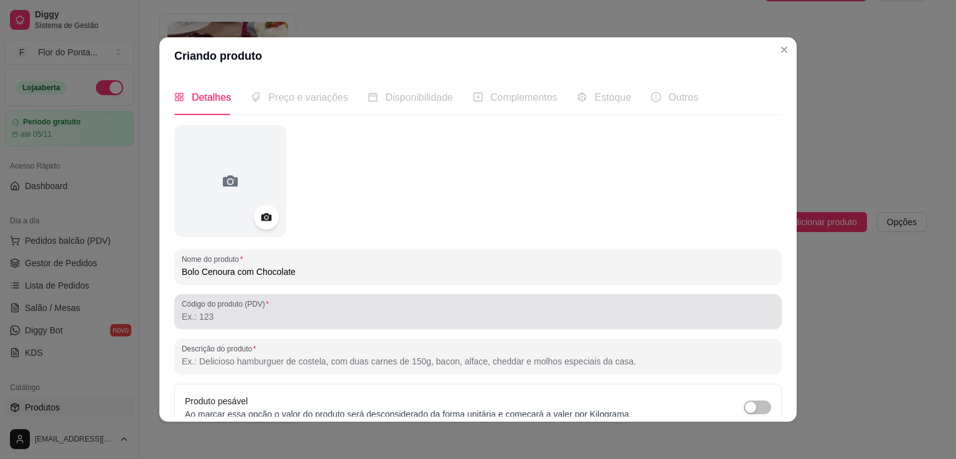
click at [214, 324] on div at bounding box center [478, 311] width 593 height 25
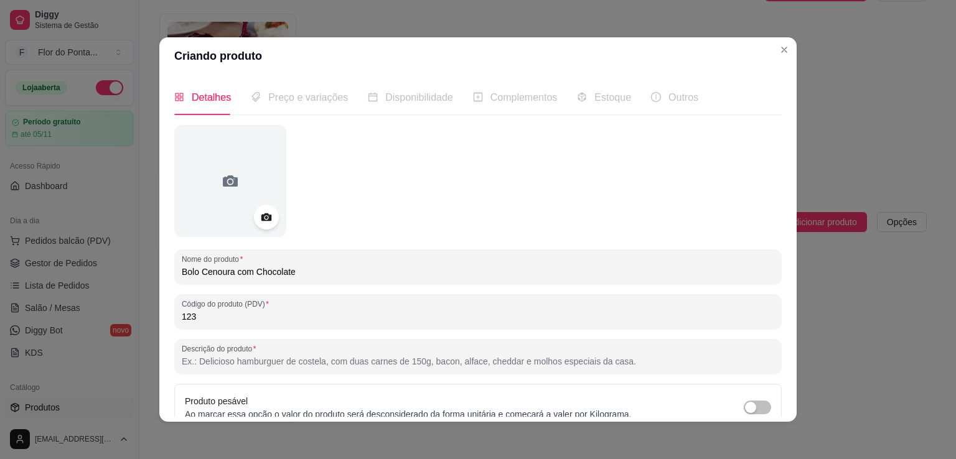
type input "123"
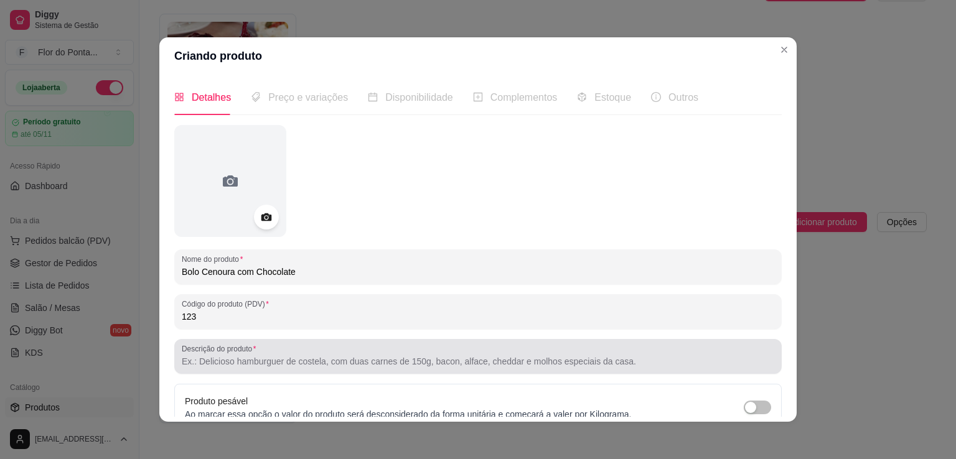
click at [246, 359] on input "Descrição do produto" at bounding box center [478, 361] width 593 height 12
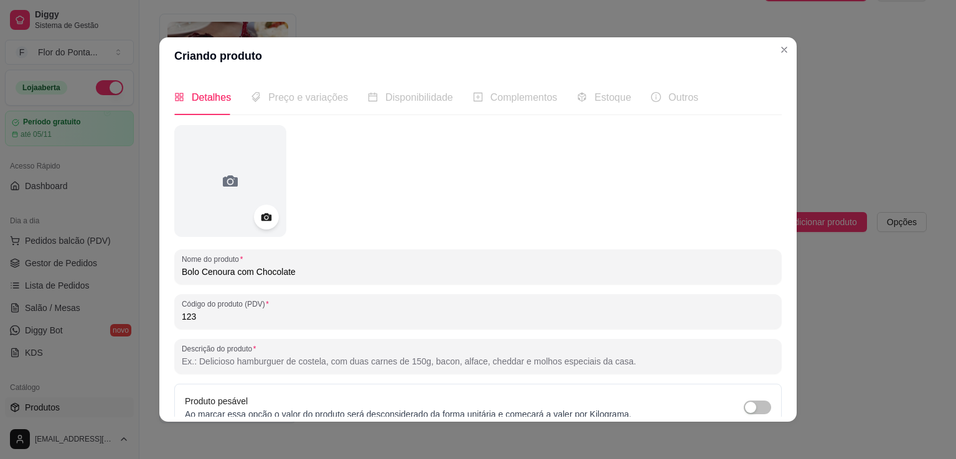
paste input "Massa fofinha, cobertura generosa e aquele perfume que invade a alma antes de c…"
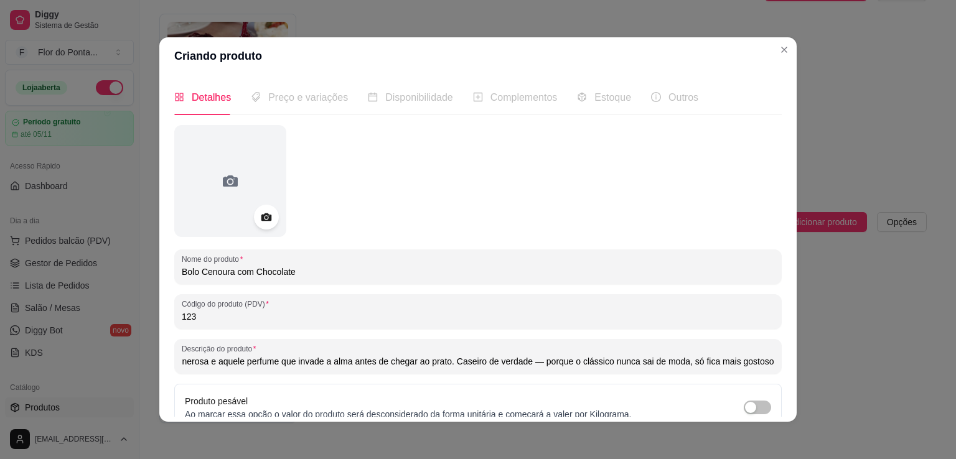
drag, startPoint x: 447, startPoint y: 362, endPoint x: 520, endPoint y: 367, distance: 73.0
click at [520, 367] on input "Massa fofinha, cobertura generosa e aquele perfume que invade a alma antes de c…" at bounding box center [478, 361] width 593 height 12
drag, startPoint x: 205, startPoint y: 366, endPoint x: 134, endPoint y: 359, distance: 71.3
click at [134, 359] on div "Criando produto Detalhes Preço e variações Disponibilidade Complementos Estoque…" at bounding box center [478, 229] width 956 height 459
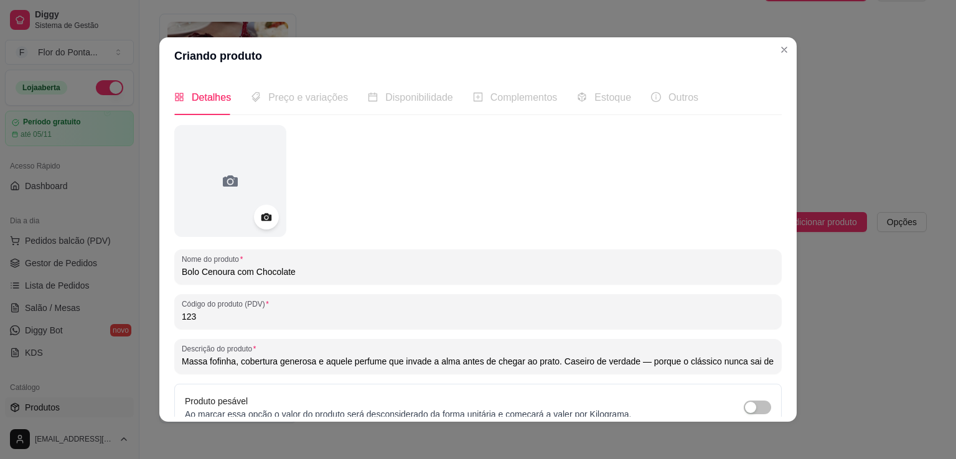
click at [182, 364] on input "Massa fofinha, cobertura generosa e aquele perfume que invade a alma antes de c…" at bounding box center [478, 361] width 593 height 12
paste input "Caseiro de verdade"
click at [428, 367] on input "Caseiro de verdade. Massa fofinha, cobertura generosa e aquele perfume que inva…" at bounding box center [478, 361] width 593 height 12
type input "Caseiro de verdade. Massa fofinha, cobertura generosa e aquele cheirinho que in…"
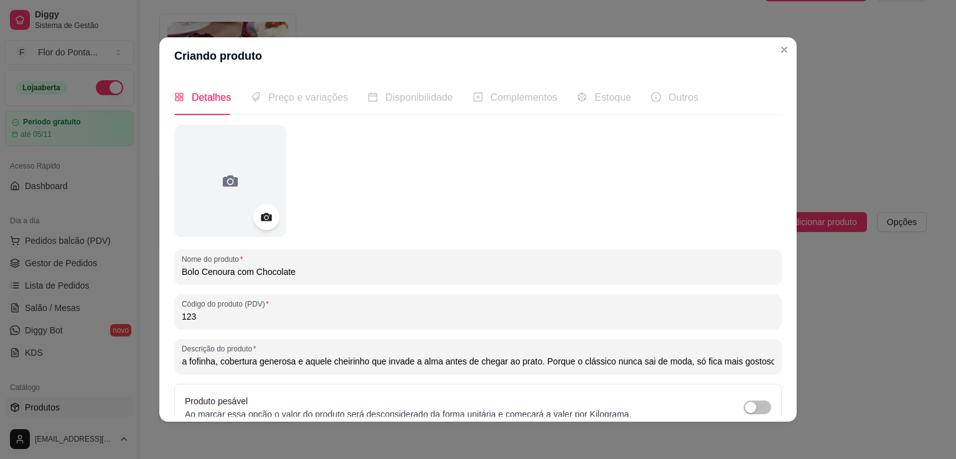
scroll to position [0, 0]
click at [264, 219] on icon at bounding box center [266, 218] width 11 height 8
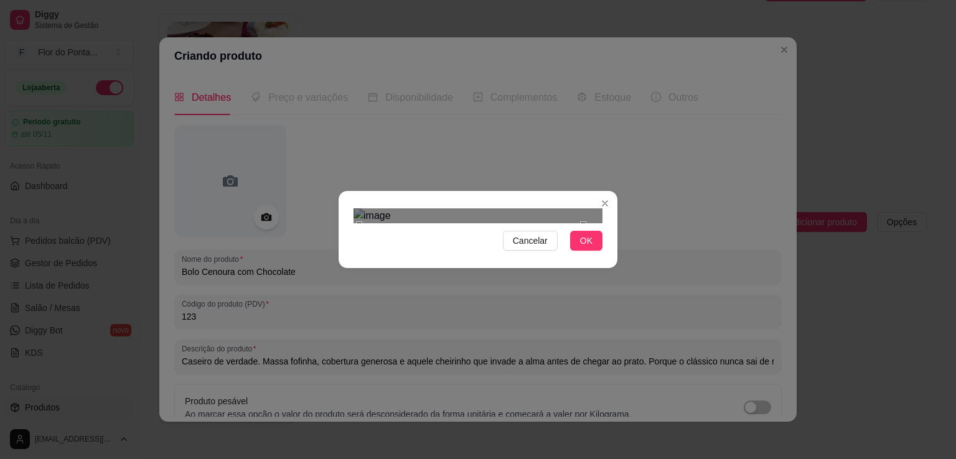
click at [490, 249] on div "Use the arrow keys to move the crop selection area" at bounding box center [471, 337] width 224 height 224
click at [585, 223] on div at bounding box center [478, 216] width 249 height 15
click at [593, 251] on button "OK" at bounding box center [586, 241] width 32 height 20
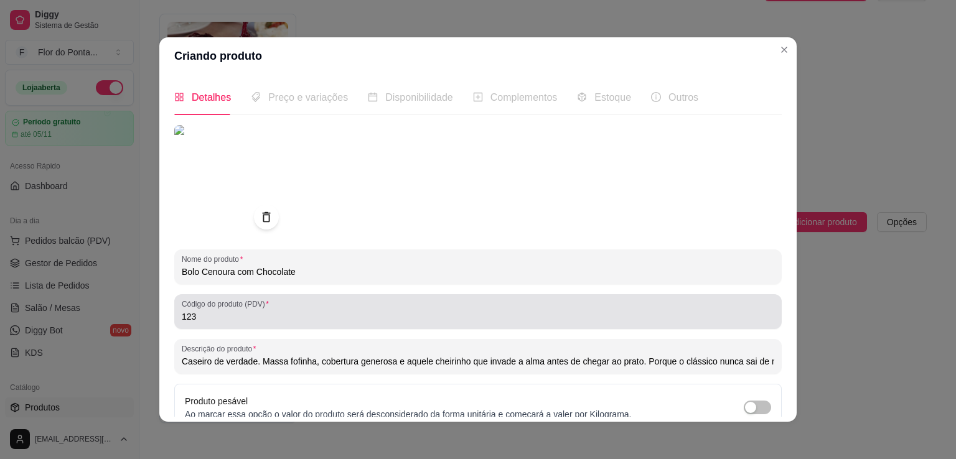
scroll to position [116, 0]
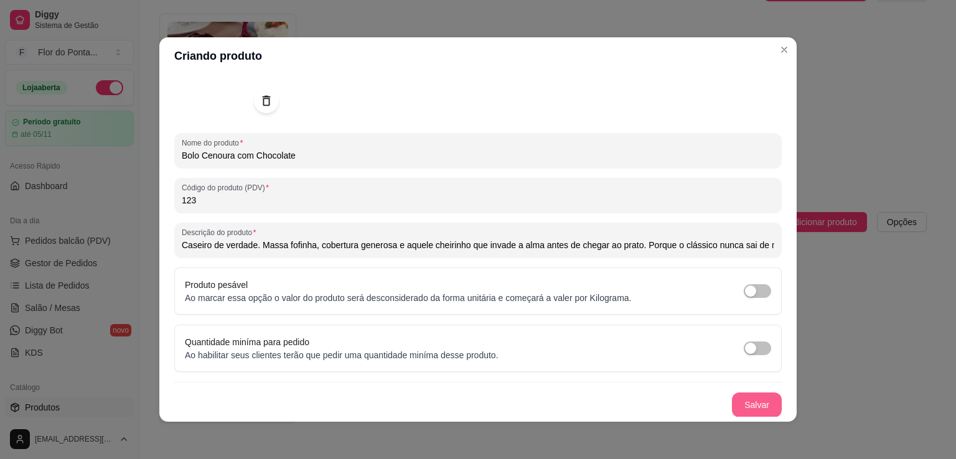
click at [738, 403] on button "Salvar" at bounding box center [757, 405] width 50 height 25
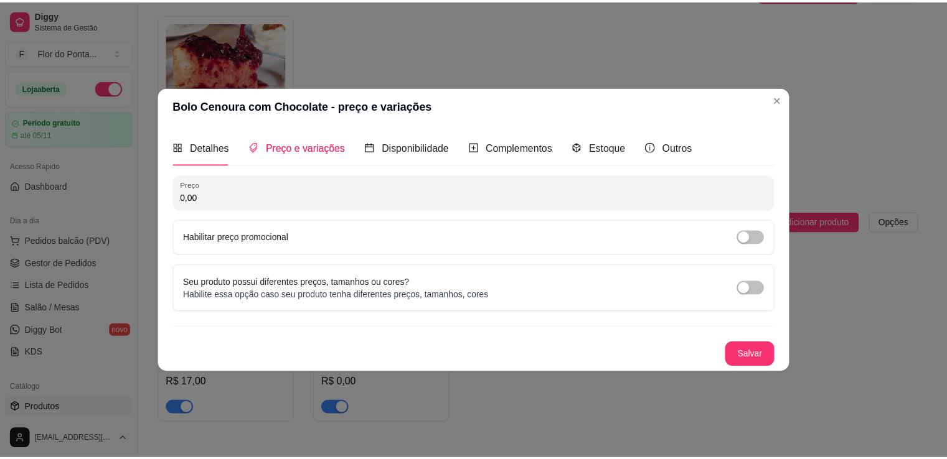
scroll to position [0, 0]
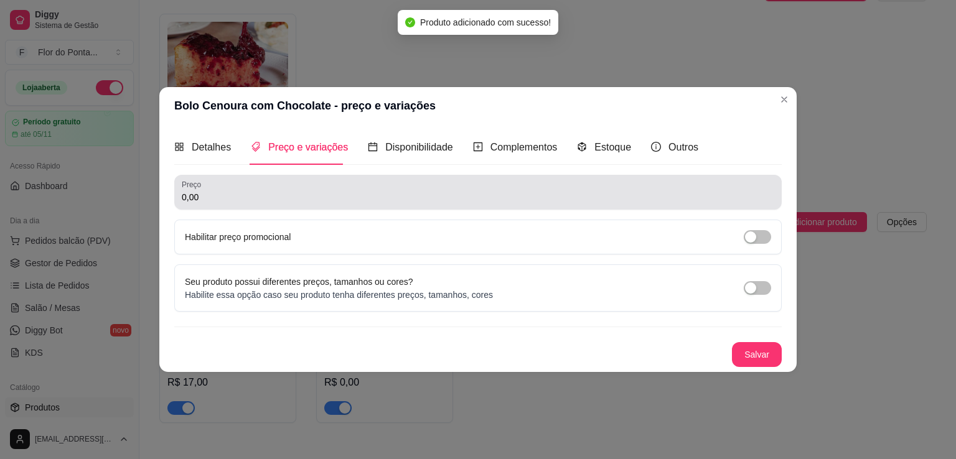
click at [296, 204] on div "0,00" at bounding box center [478, 192] width 593 height 25
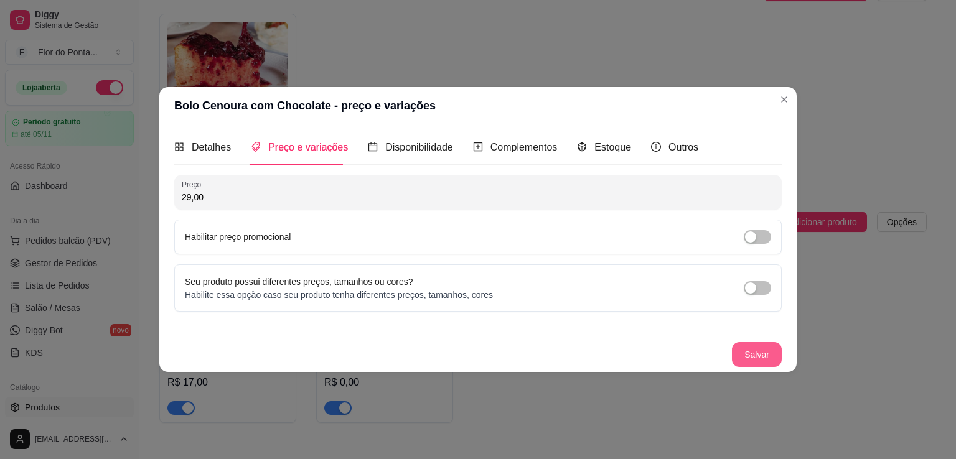
type input "29,00"
click at [771, 360] on button "Salvar" at bounding box center [757, 355] width 49 height 24
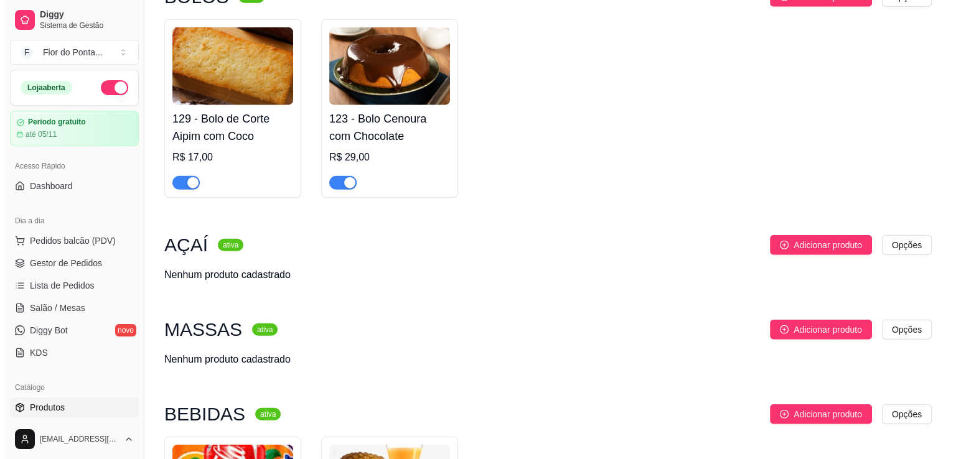
scroll to position [3271, 0]
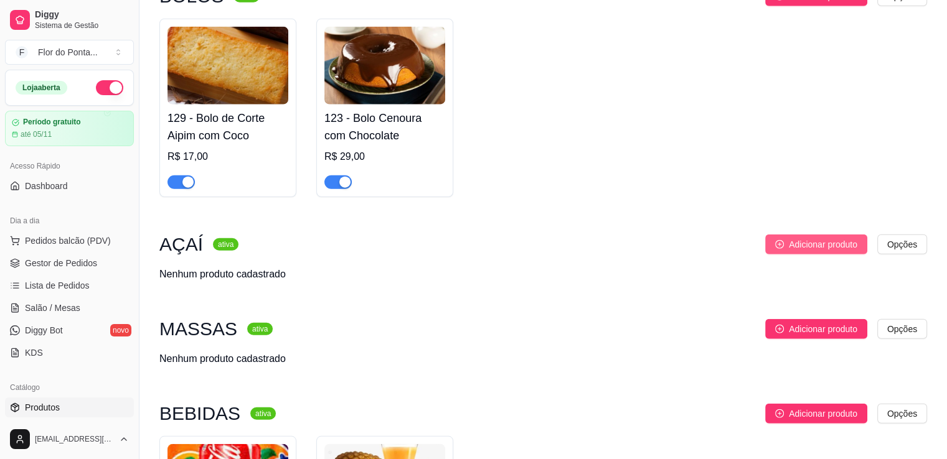
click at [792, 252] on span "Adicionar produto" at bounding box center [823, 245] width 68 height 14
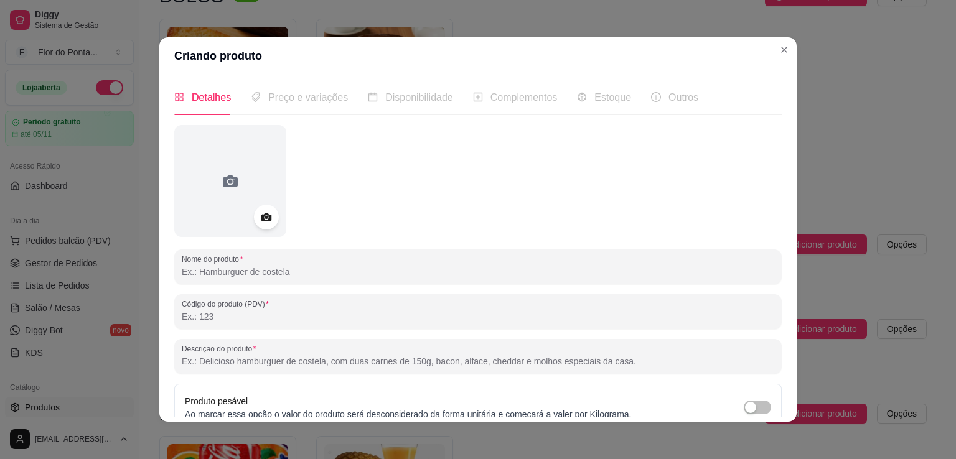
click at [289, 275] on input "Nome do produto" at bounding box center [478, 272] width 593 height 12
paste input "ACAI 300ML"
click at [182, 276] on input "ACAI 300ML" at bounding box center [478, 272] width 593 height 12
click at [242, 275] on input "Açaí (300ML" at bounding box center [478, 272] width 593 height 12
type input "Açaí (300ML)"
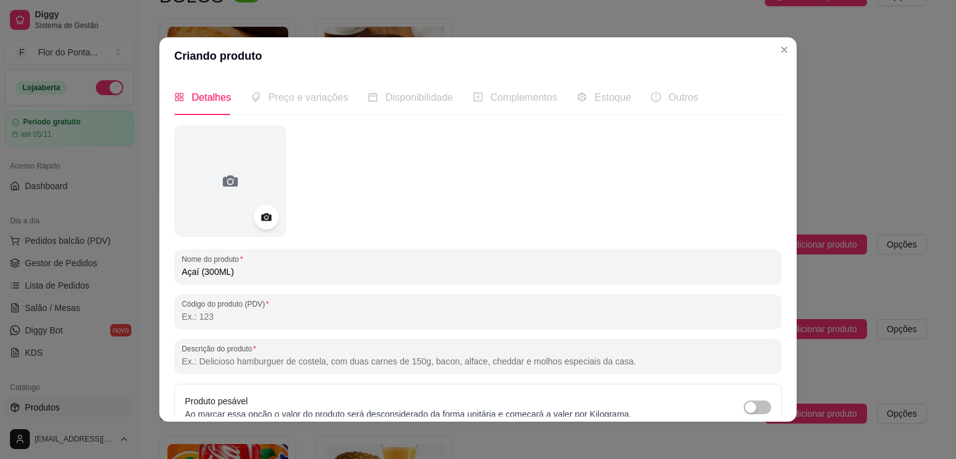
click at [222, 319] on input "Código do produto (PDV)" at bounding box center [478, 317] width 593 height 12
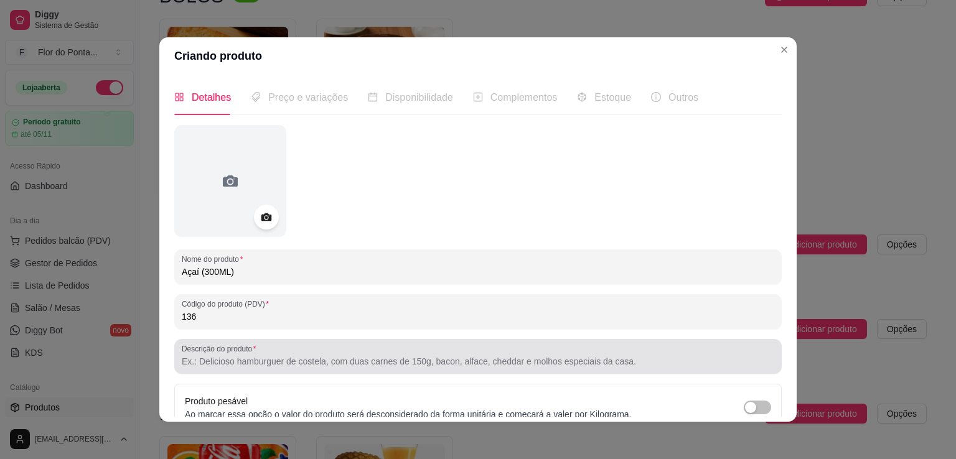
type input "136"
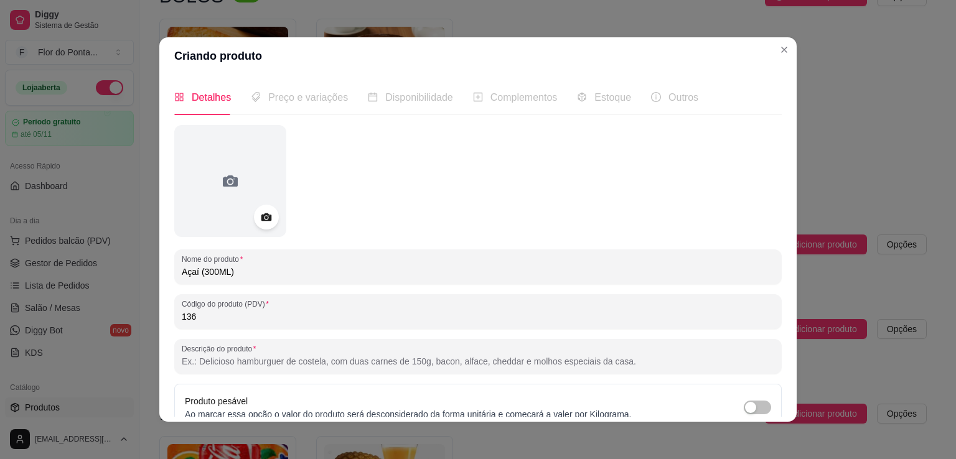
click at [212, 361] on input "Descrição do produto" at bounding box center [478, 361] width 593 height 12
type input "Acompanha Granola e 1 sabor de calda"
click at [265, 219] on icon at bounding box center [266, 218] width 11 height 8
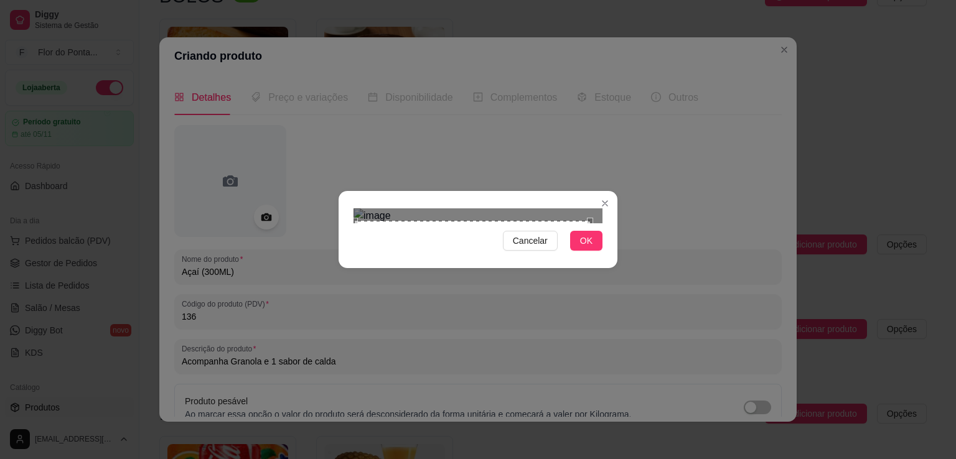
click at [352, 459] on div "Use the arrow keys to move the south west drag handle to change the crop select…" at bounding box center [352, 459] width 0 height 0
click at [598, 209] on div at bounding box center [478, 216] width 249 height 15
click at [590, 248] on span "OK" at bounding box center [586, 241] width 12 height 14
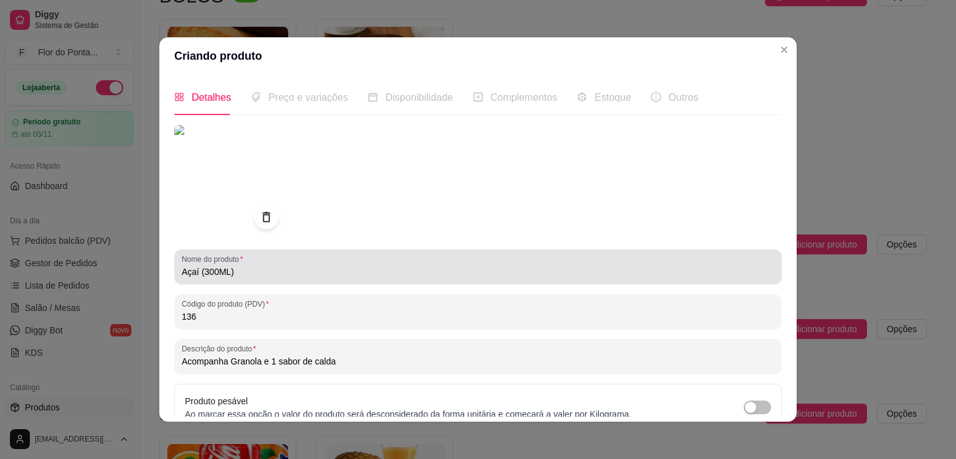
scroll to position [116, 0]
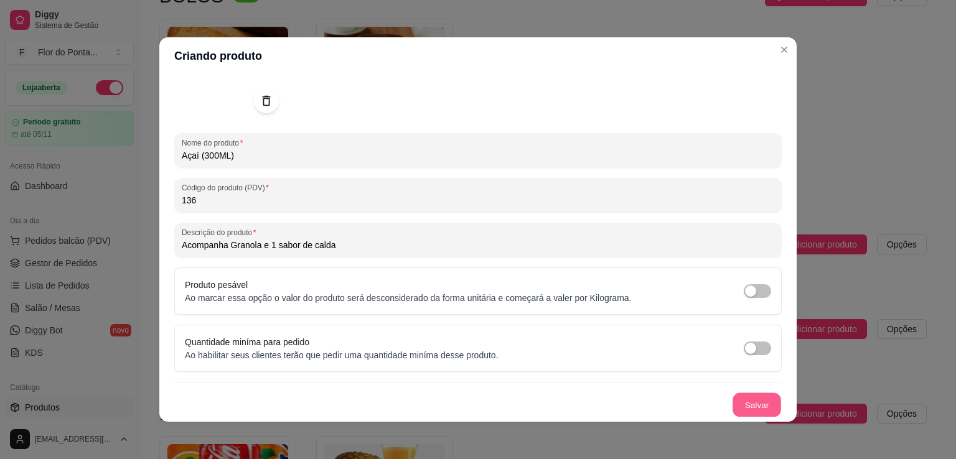
click at [735, 408] on button "Salvar" at bounding box center [757, 405] width 49 height 24
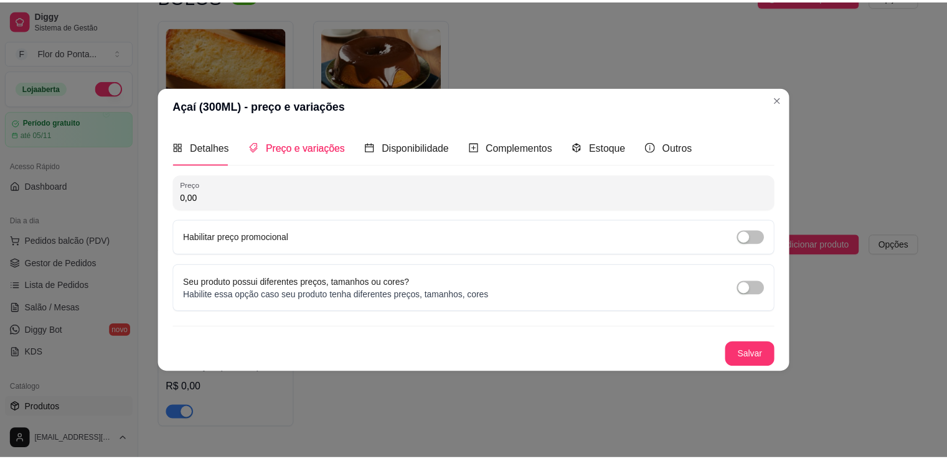
scroll to position [0, 0]
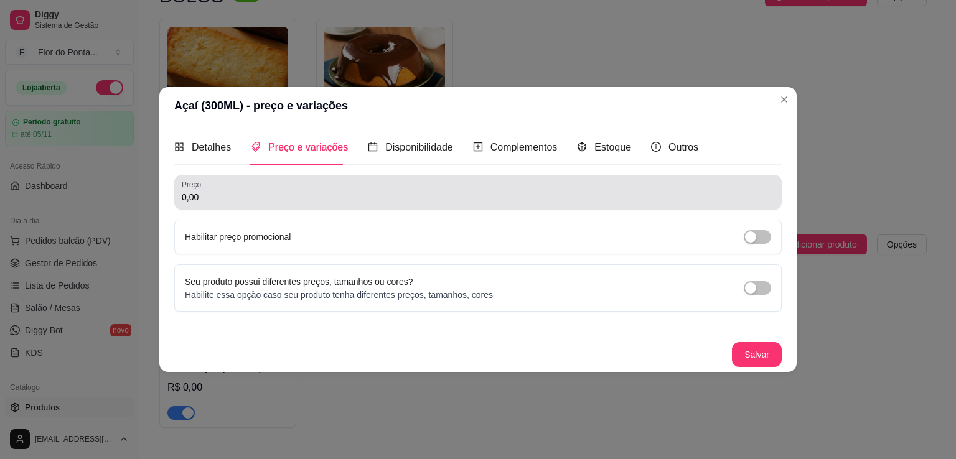
click at [219, 197] on input "0,00" at bounding box center [478, 197] width 593 height 12
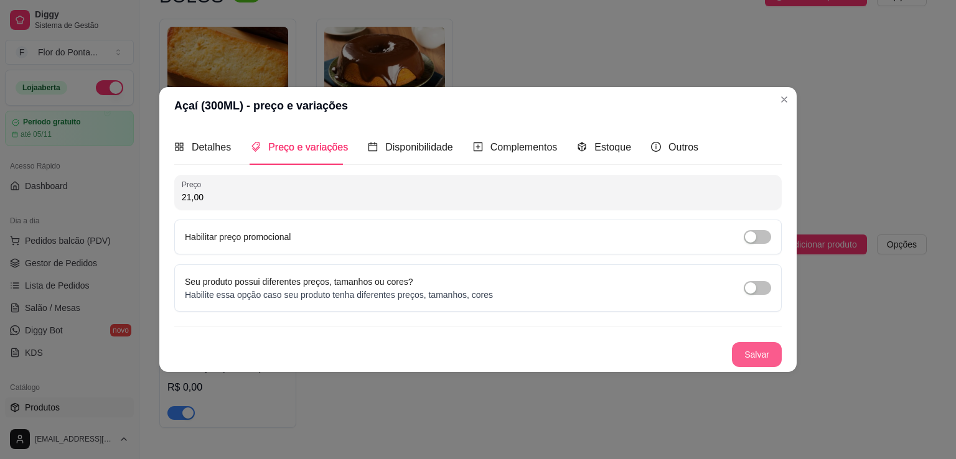
type input "21,00"
click at [757, 356] on button "Salvar" at bounding box center [757, 355] width 49 height 24
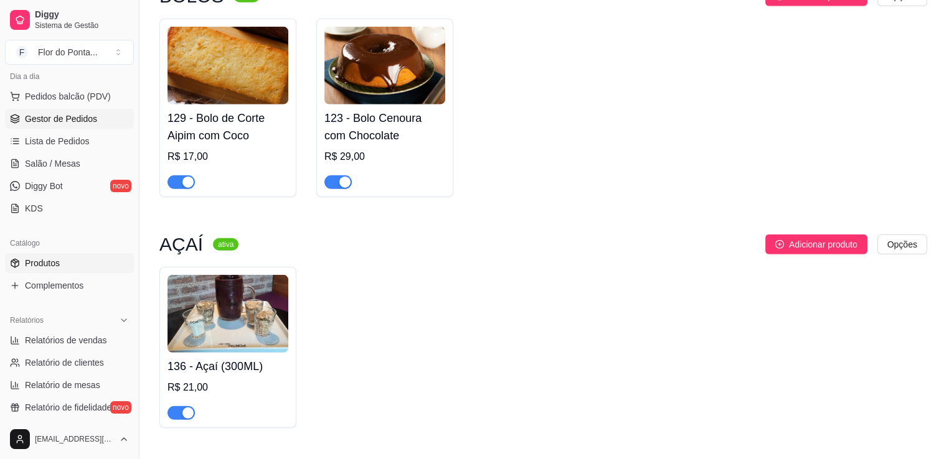
scroll to position [146, 0]
click at [69, 285] on span "Complementos" at bounding box center [54, 284] width 59 height 12
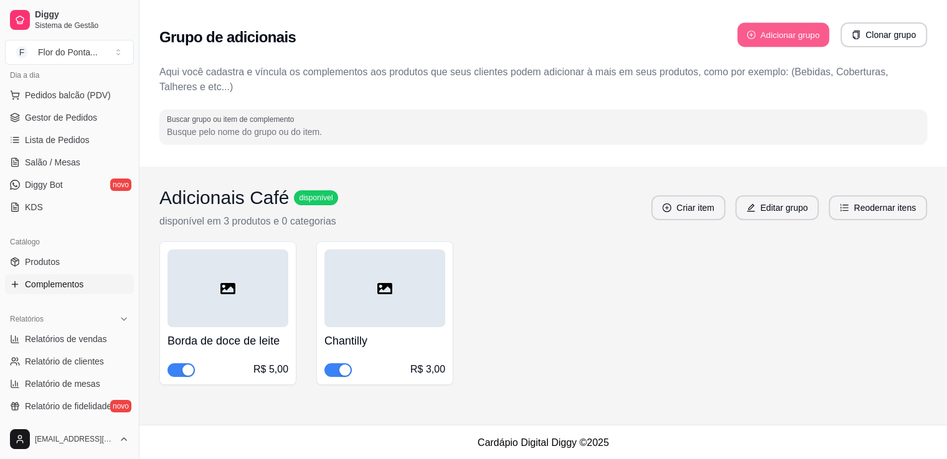
click at [781, 39] on button "Adicionar grupo" at bounding box center [783, 35] width 92 height 24
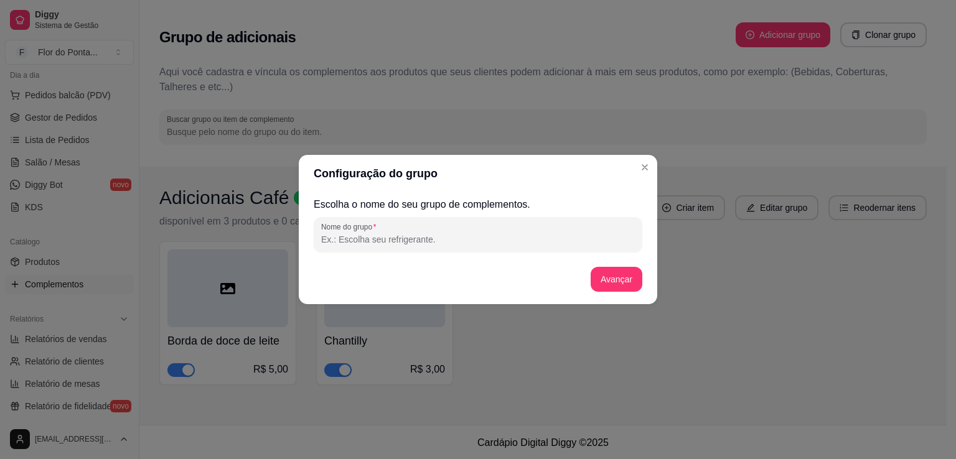
click at [479, 245] on input "Nome do grupo" at bounding box center [478, 239] width 314 height 12
type input "Adicionais"
